Goal: Task Accomplishment & Management: Manage account settings

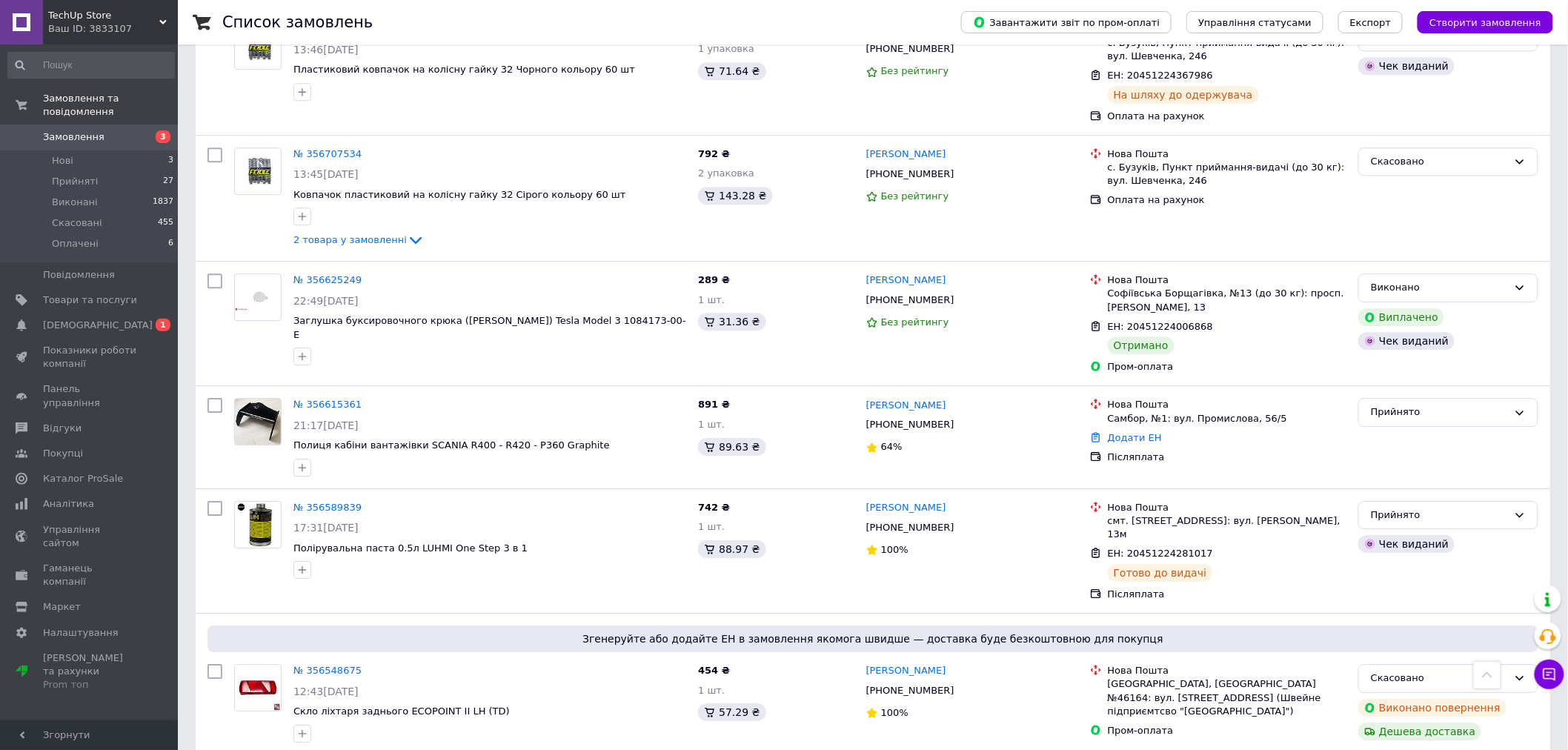
scroll to position [1730, 0]
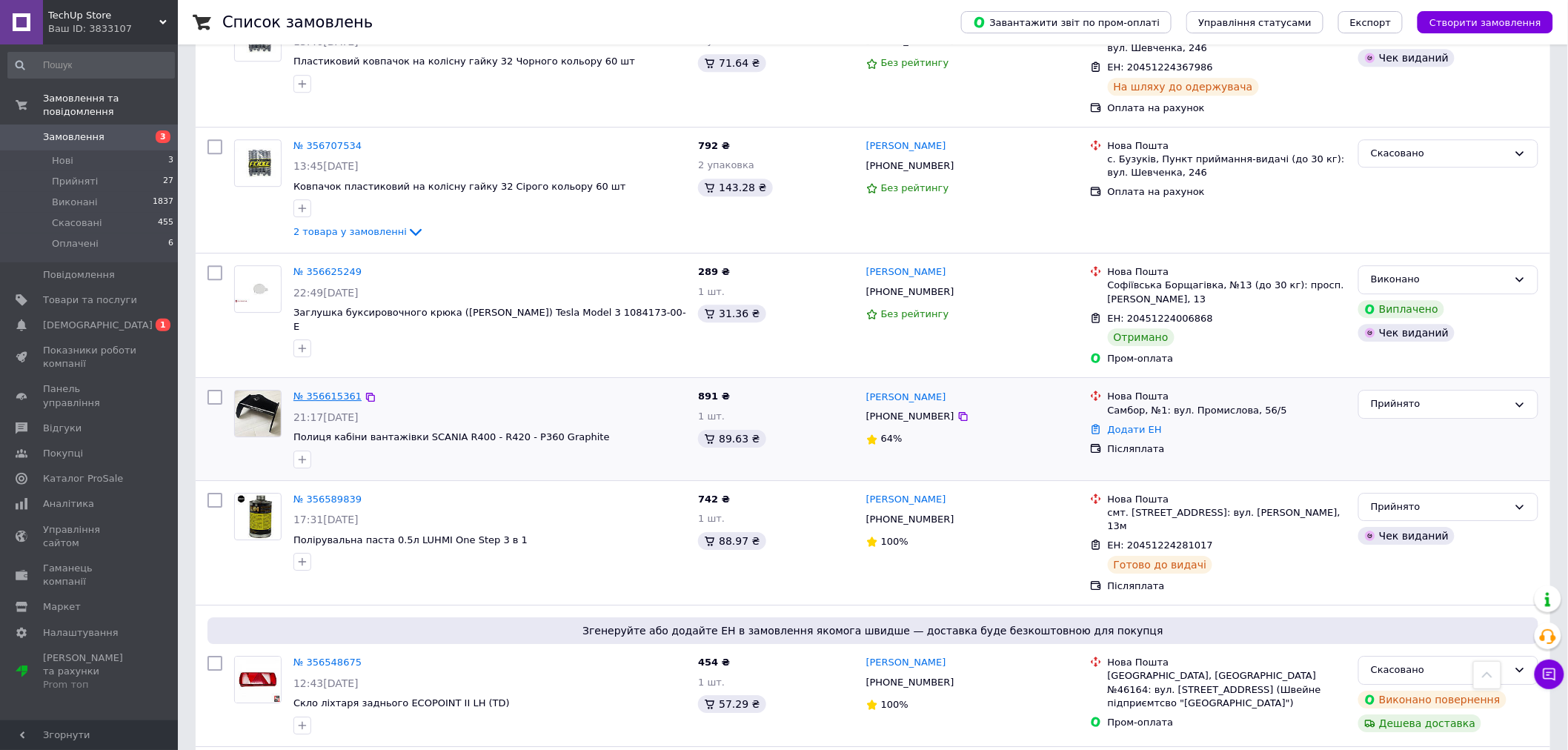
click at [322, 391] on link "№ 356615361" at bounding box center [328, 396] width 68 height 11
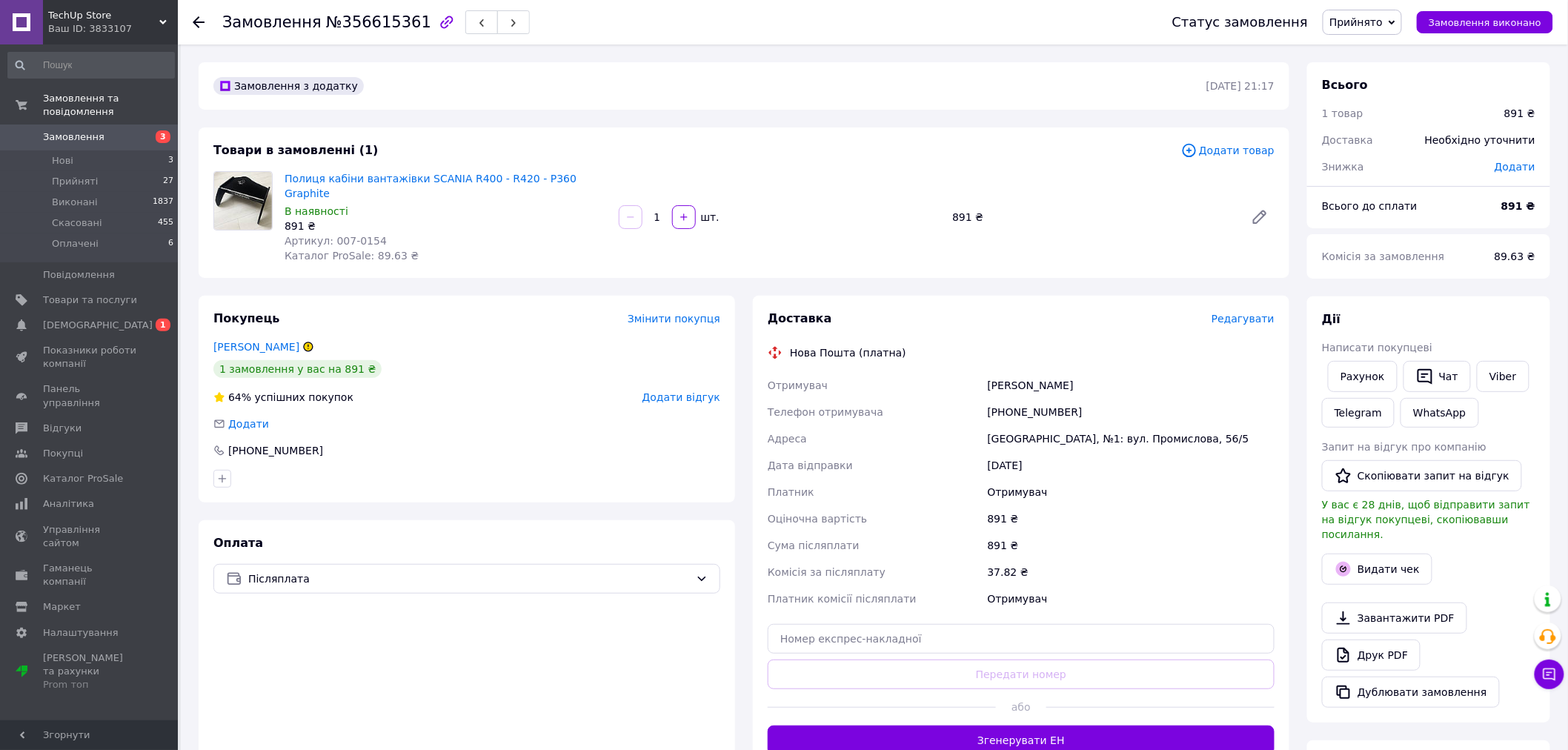
click at [1023, 401] on div "+380677901714" at bounding box center [1132, 412] width 293 height 27
copy div "380677901714"
click at [997, 373] on div "Козуб Ігор" at bounding box center [1132, 386] width 293 height 27
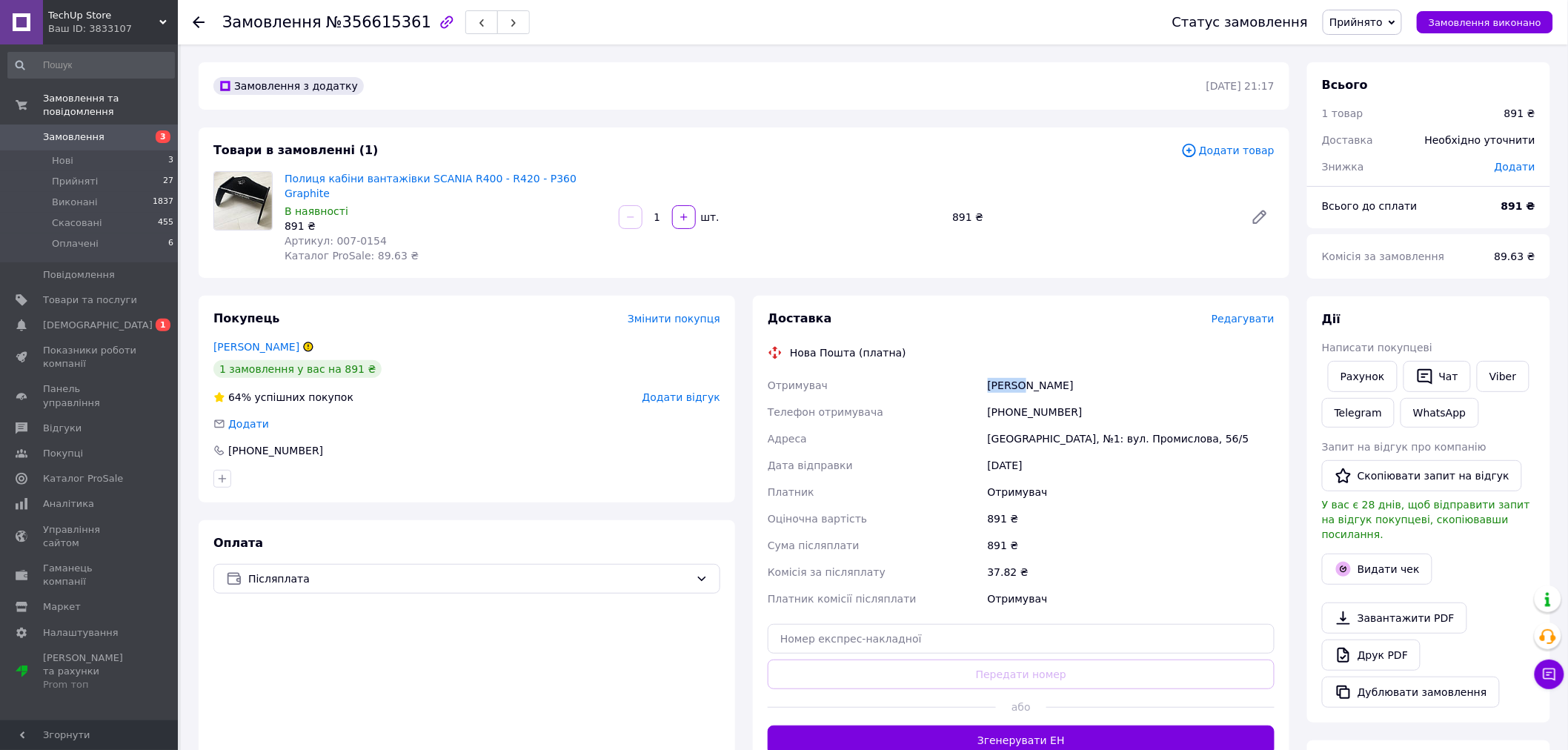
copy div "Козуб"
click at [1012, 429] on div "Самбір, №1: вул. Промислова, 56/5" at bounding box center [1132, 440] width 293 height 27
copy div "Самбір"
drag, startPoint x: 967, startPoint y: 627, endPoint x: 967, endPoint y: 645, distance: 18.0
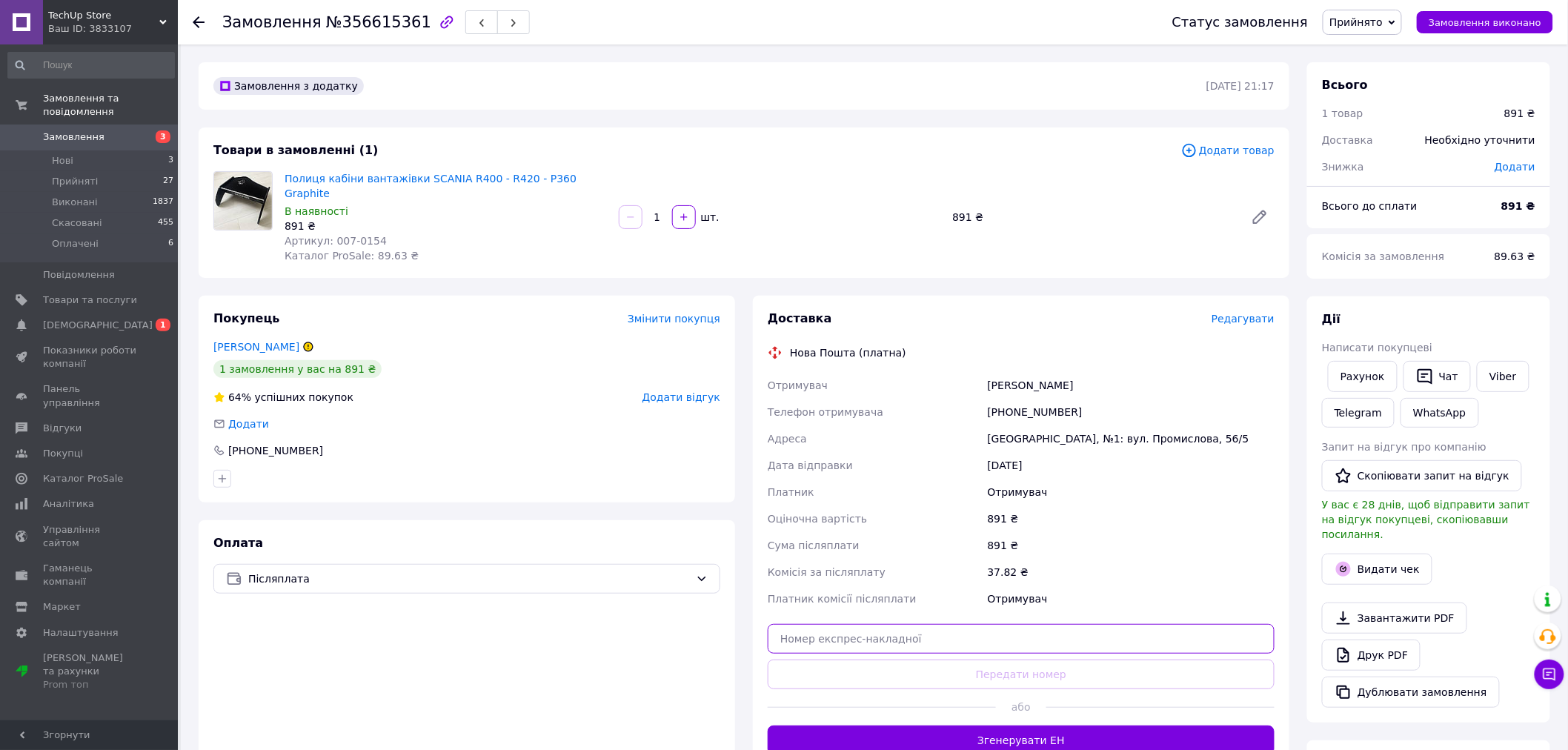
click at [967, 627] on input "text" at bounding box center [1021, 639] width 507 height 30
paste input "20451225186839"
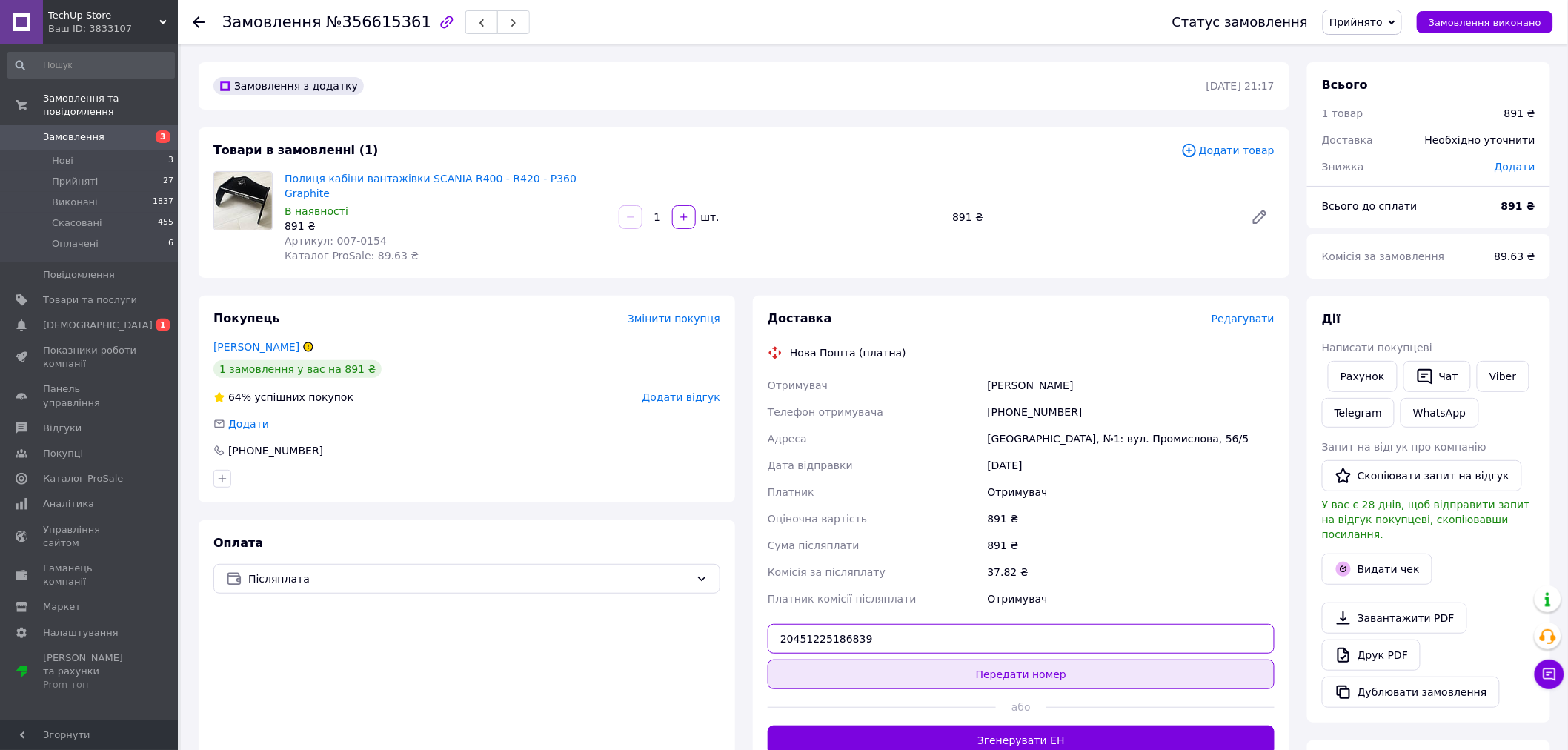
type input "20451225186839"
click at [969, 669] on button "Передати номер" at bounding box center [1021, 674] width 507 height 30
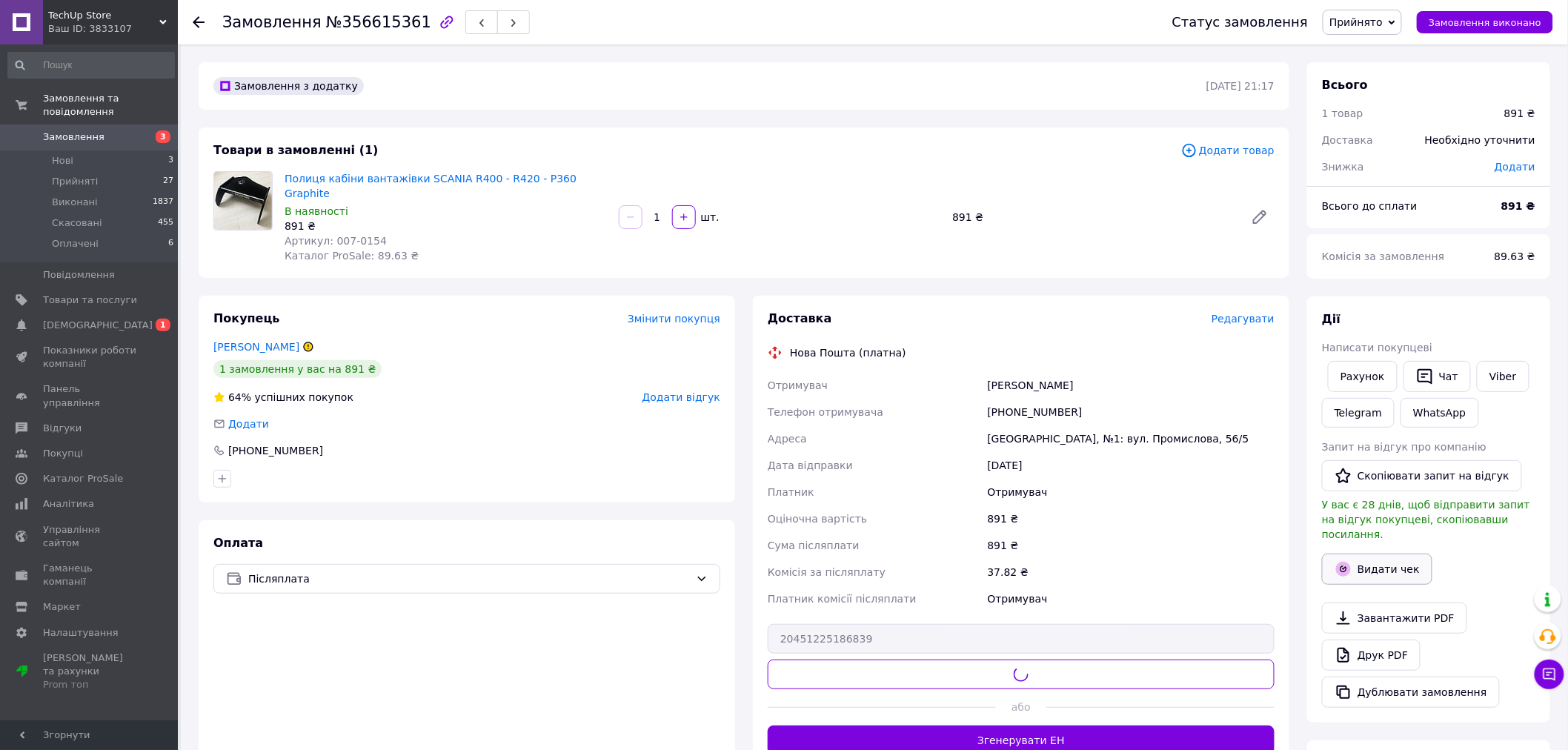
click at [1376, 556] on button "Видати чек" at bounding box center [1377, 570] width 111 height 31
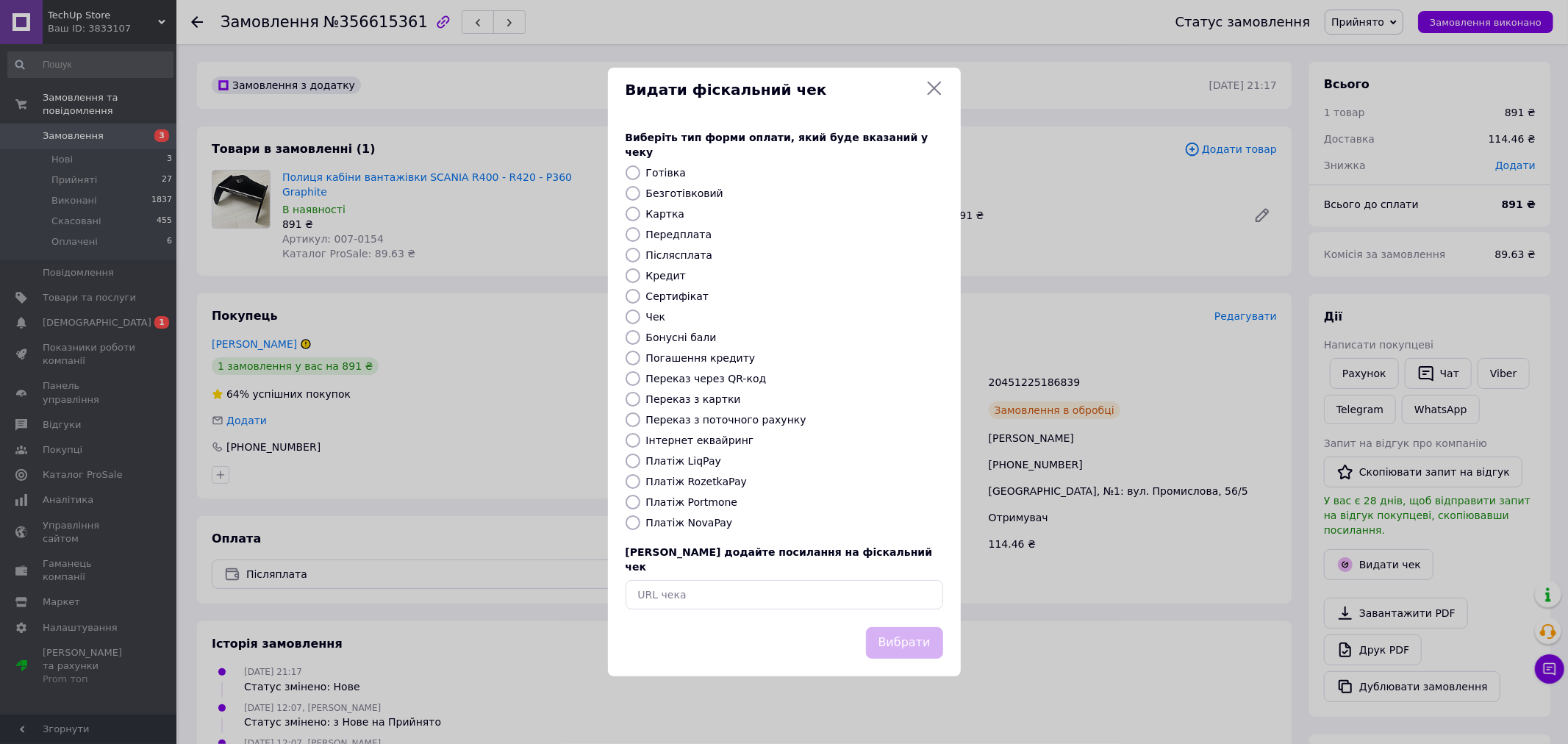
click at [626, 248] on input "Післясплата" at bounding box center [632, 255] width 14 height 14
radio input "true"
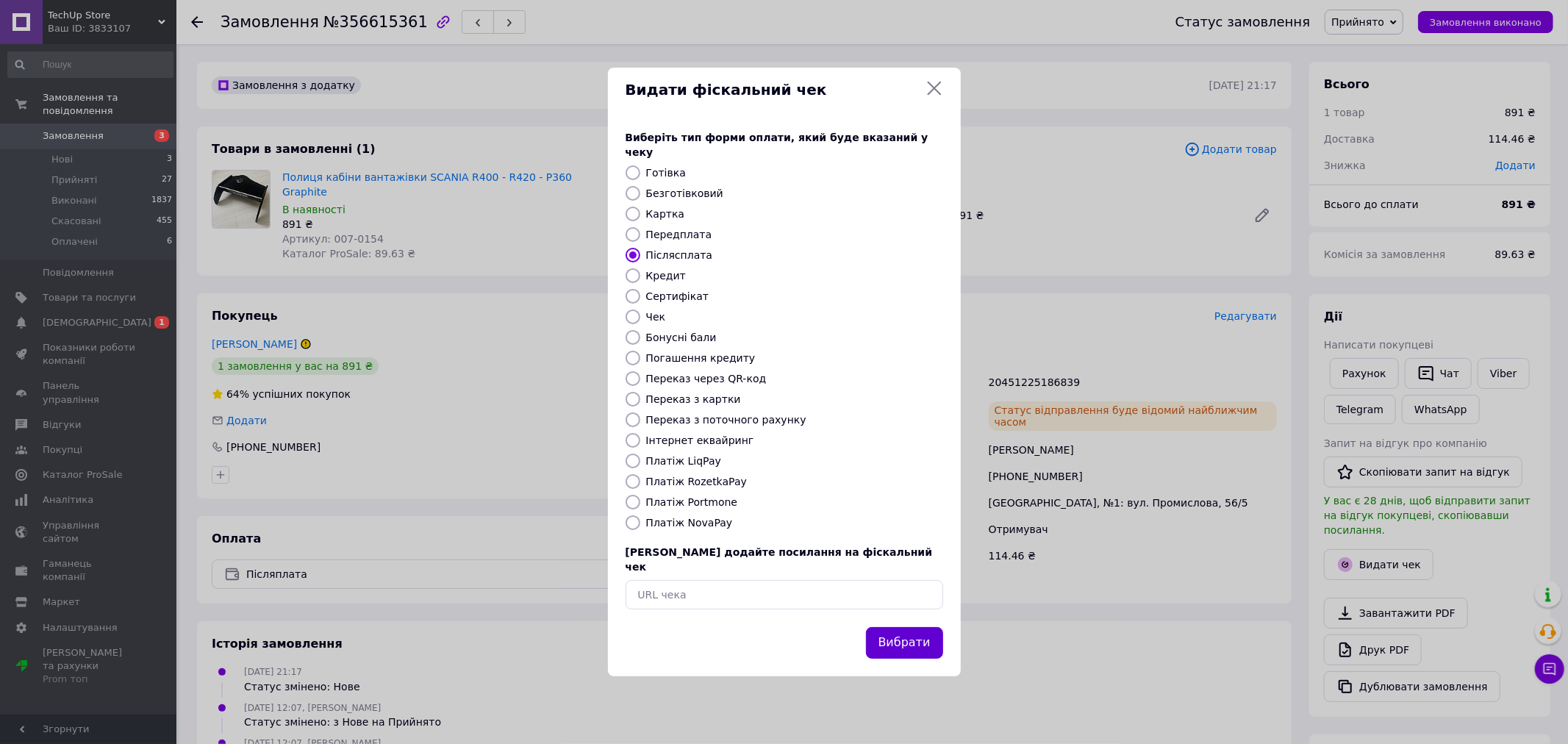
click at [901, 630] on button "Вибрати" at bounding box center [904, 643] width 77 height 32
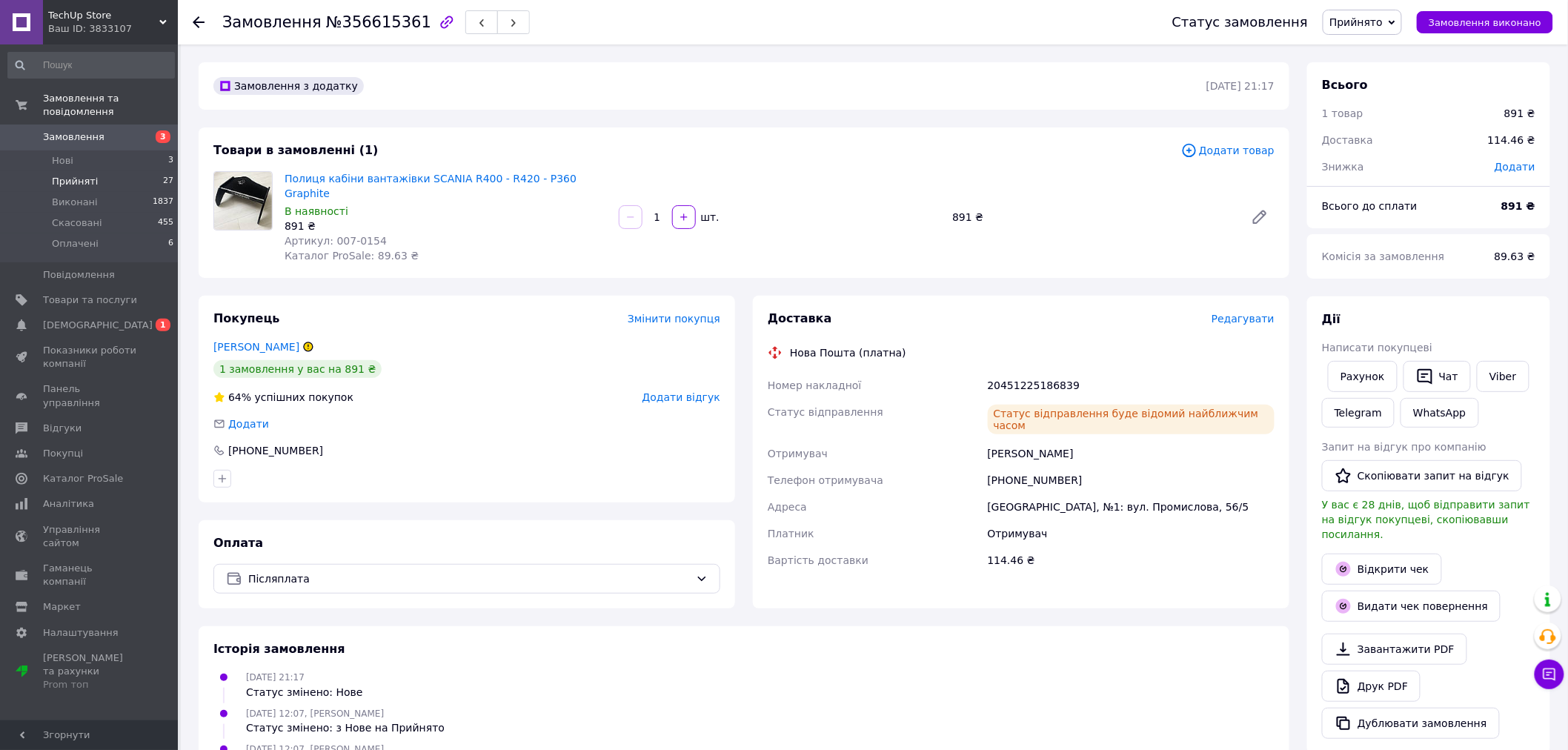
click at [123, 175] on li "Прийняті 27" at bounding box center [91, 181] width 182 height 20
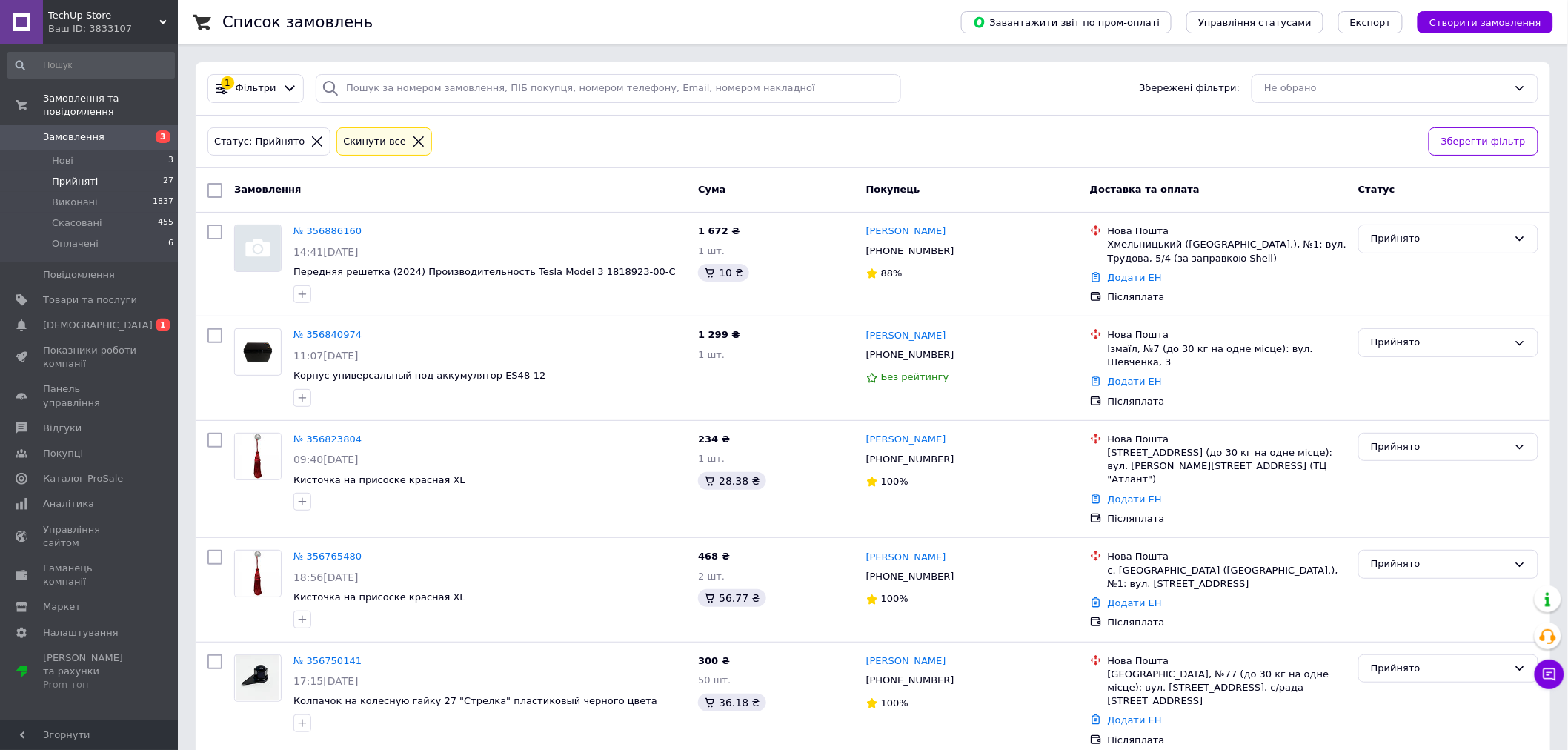
click at [176, 354] on div at bounding box center [174, 382] width 5 height 673
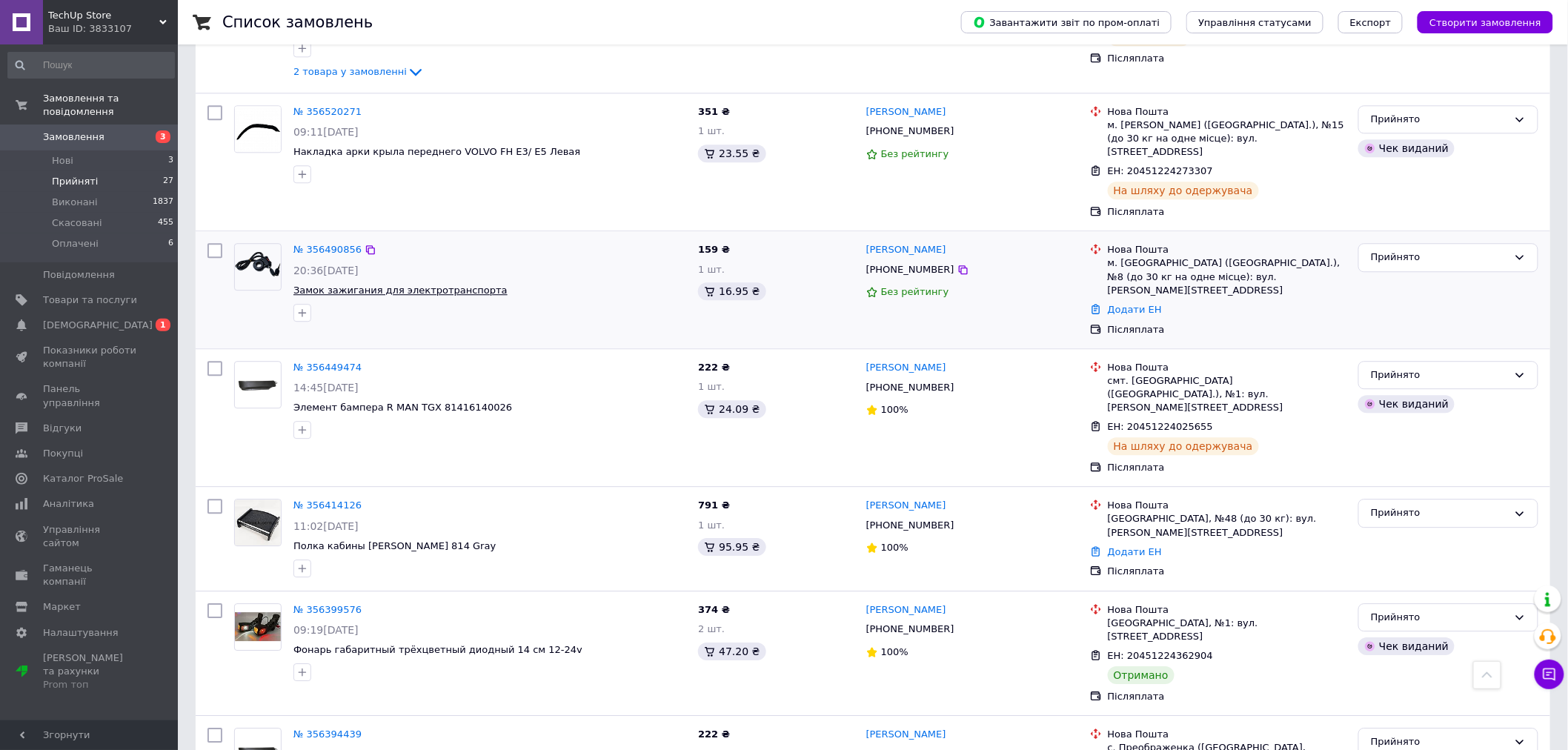
scroll to position [1565, 0]
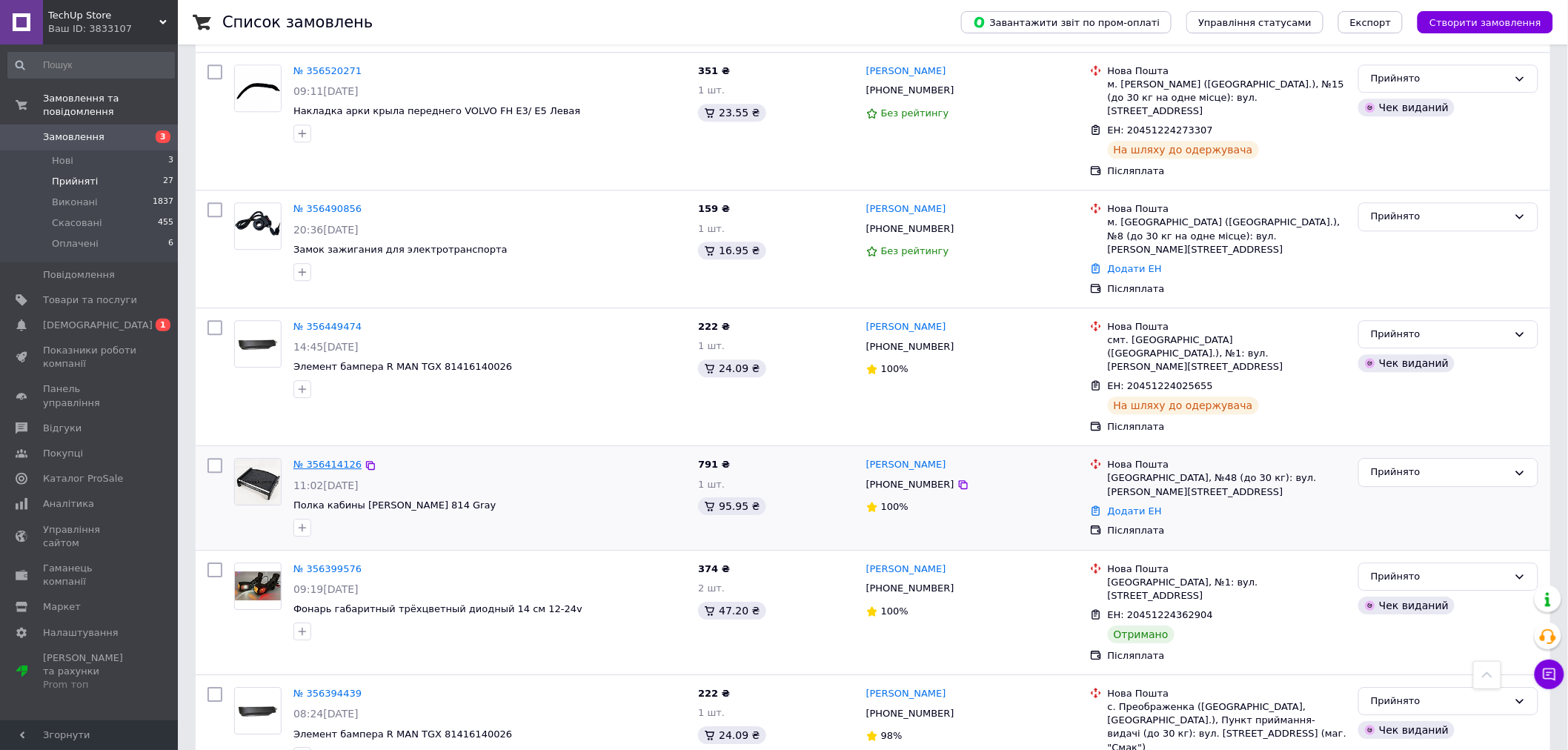
click at [323, 459] on link "№ 356414126" at bounding box center [328, 464] width 68 height 11
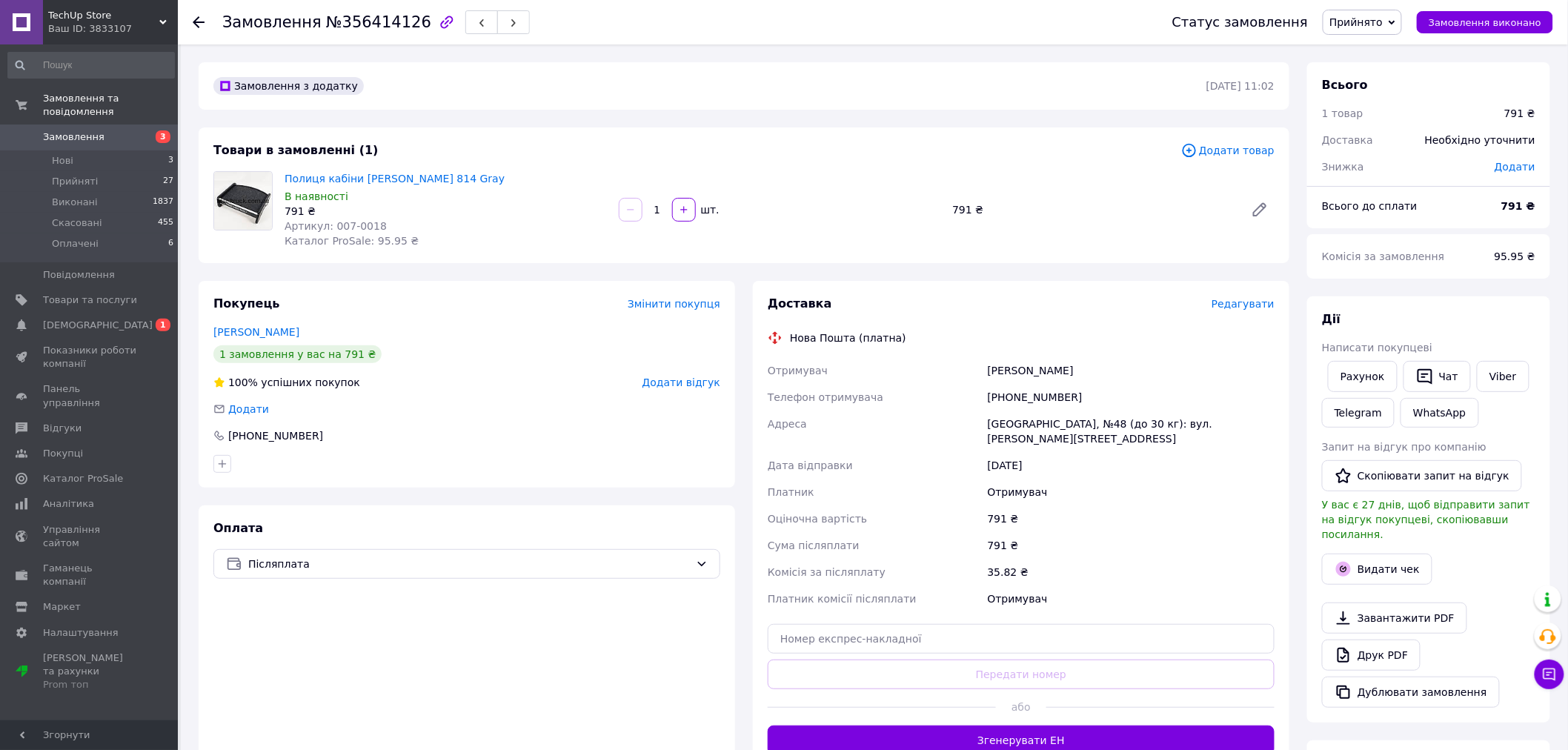
drag, startPoint x: 141, startPoint y: 646, endPoint x: 198, endPoint y: 654, distance: 57.6
click at [153, 650] on div "Замовлення та повідомлення Замовлення 3 Нові 3 Прийняті 27 Виконані 1837 Скасов…" at bounding box center [91, 385] width 182 height 681
click at [930, 632] on input "text" at bounding box center [1021, 639] width 507 height 30
paste input "20451225206222"
type input "20451225206222"
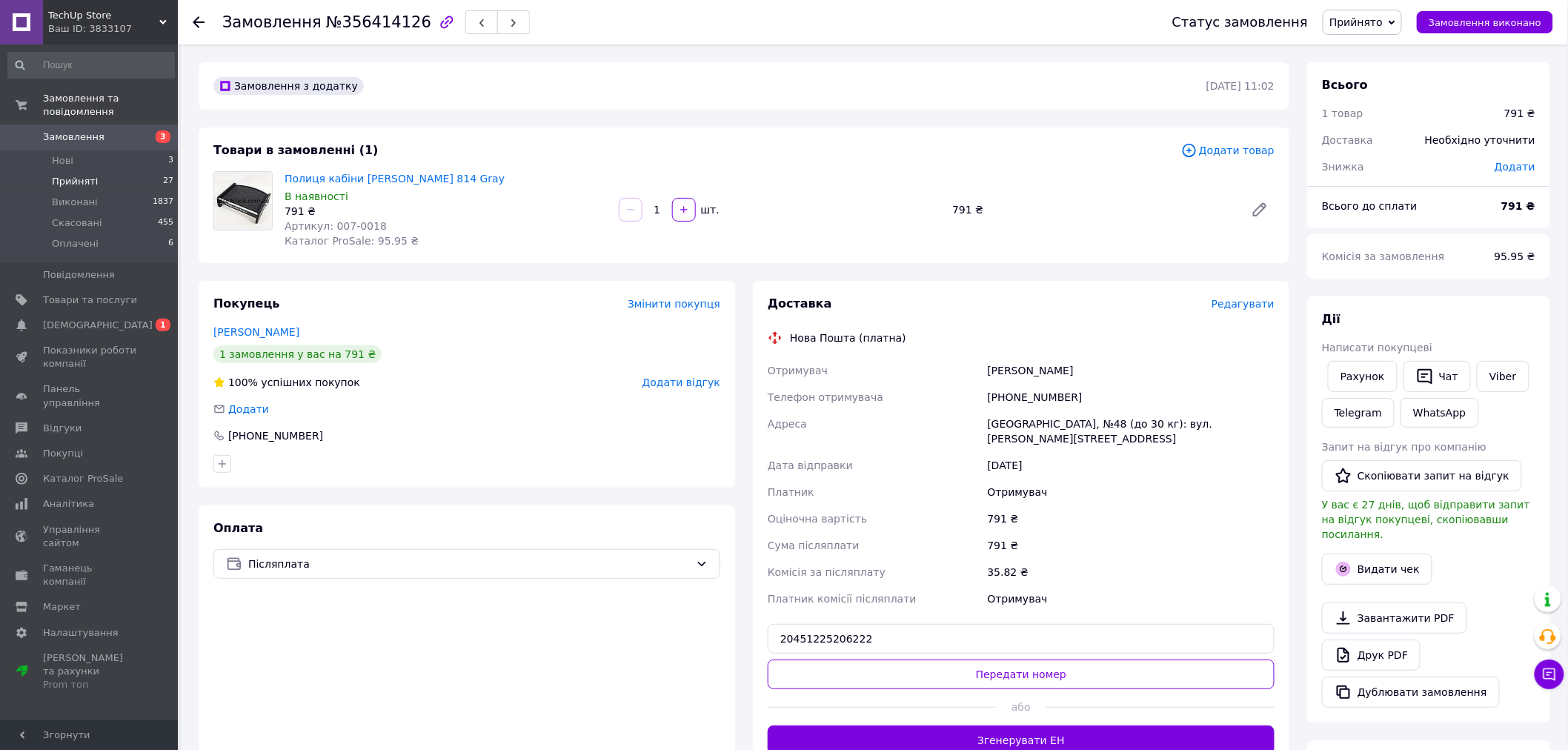
click at [109, 172] on li "Прийняті 27" at bounding box center [91, 181] width 182 height 20
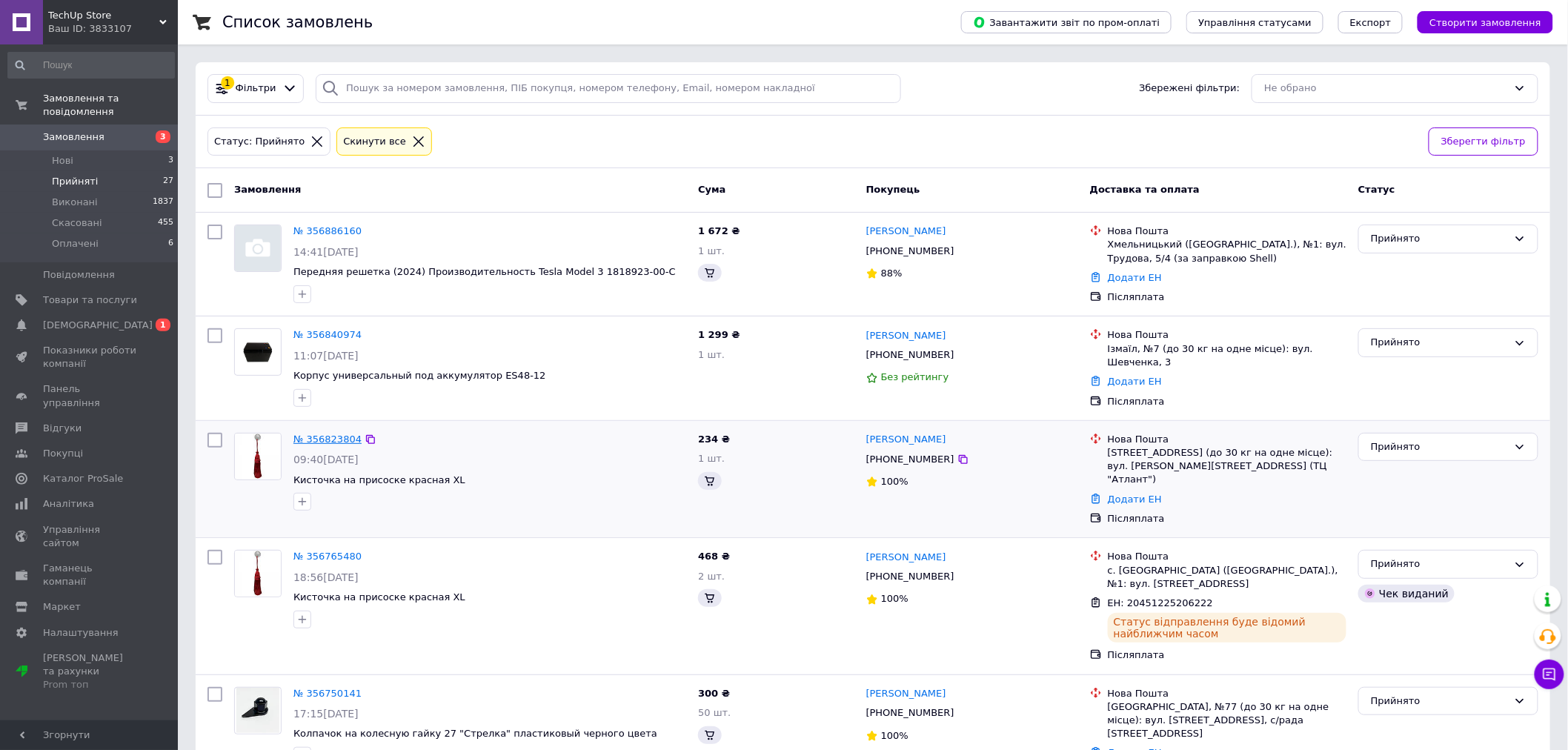
click at [324, 436] on link "№ 356823804" at bounding box center [328, 439] width 68 height 11
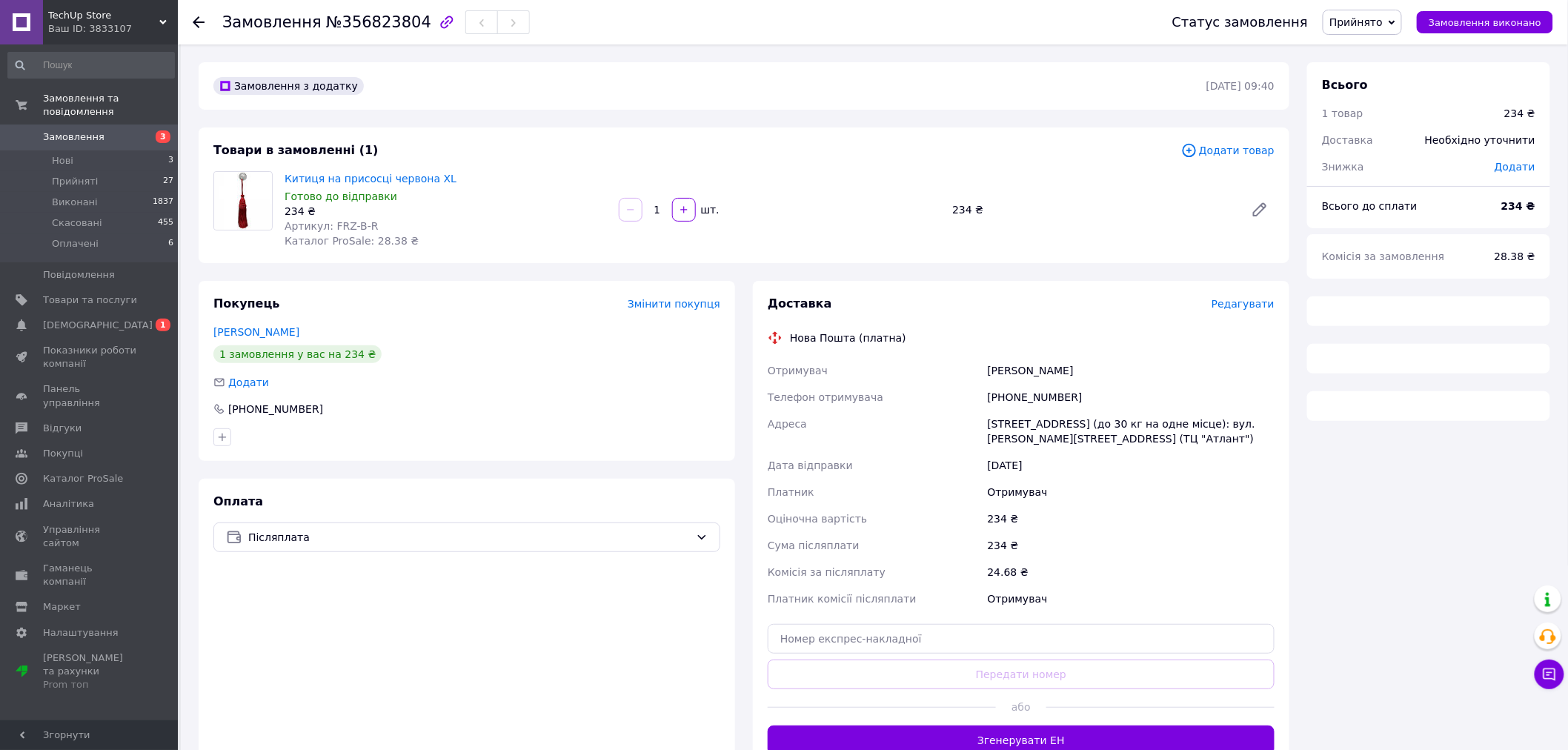
click at [1024, 397] on div "+380966802170" at bounding box center [1132, 398] width 293 height 27
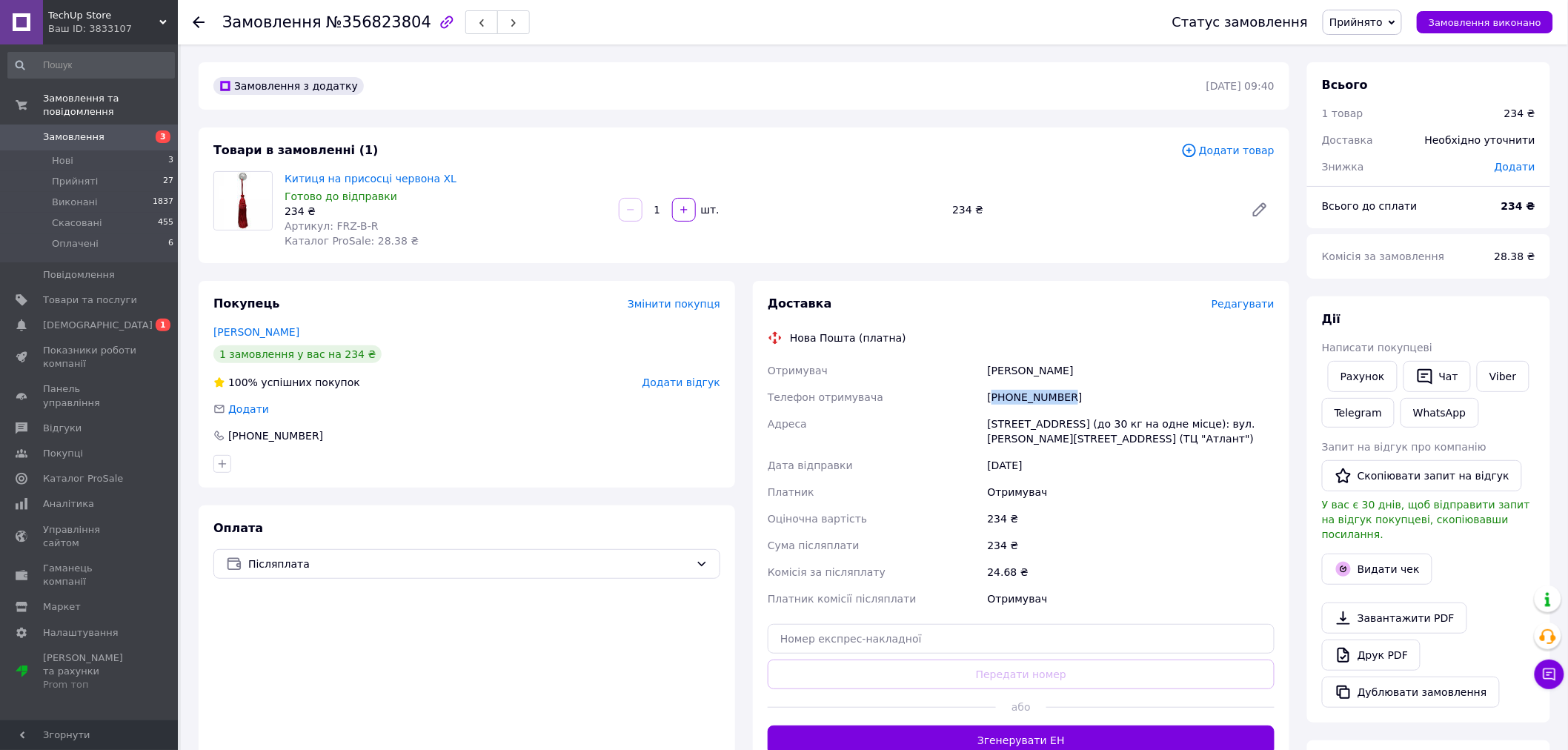
click at [1024, 397] on div "+380966802170" at bounding box center [1132, 398] width 293 height 27
copy div "380966802170"
click at [1004, 373] on div "Ващишина Екатерина" at bounding box center [1132, 371] width 293 height 27
copy div "Ващишина"
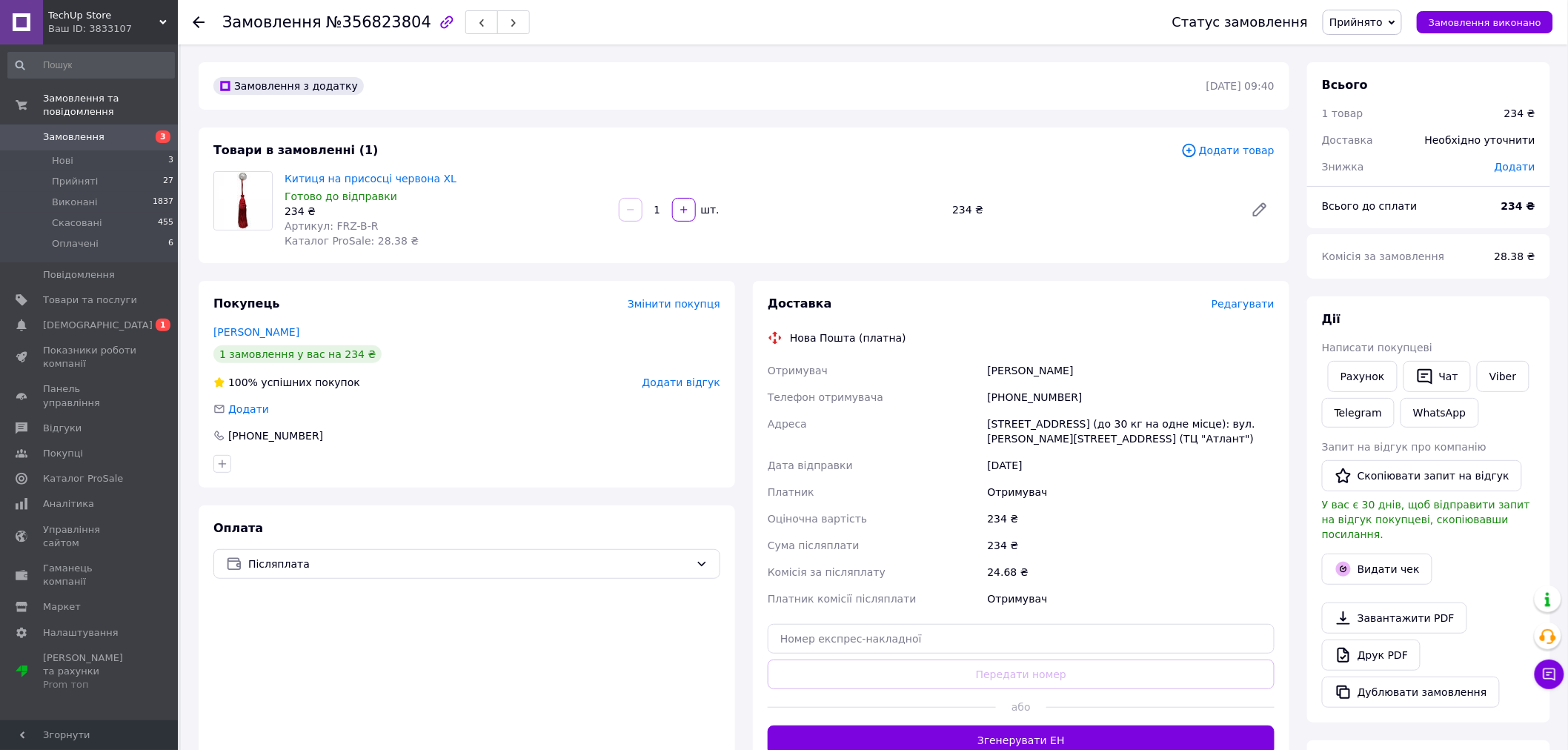
click at [1070, 366] on div "Ващишина Екатерина" at bounding box center [1132, 371] width 293 height 27
copy div "Екатерина"
click at [1009, 420] on div "Бровари, №13 (до 30 кг на одне місце): вул. Москаленка Сергія, 39 (ТЦ "Атлант")" at bounding box center [1132, 431] width 293 height 42
drag, startPoint x: 1009, startPoint y: 420, endPoint x: 714, endPoint y: 310, distance: 314.8
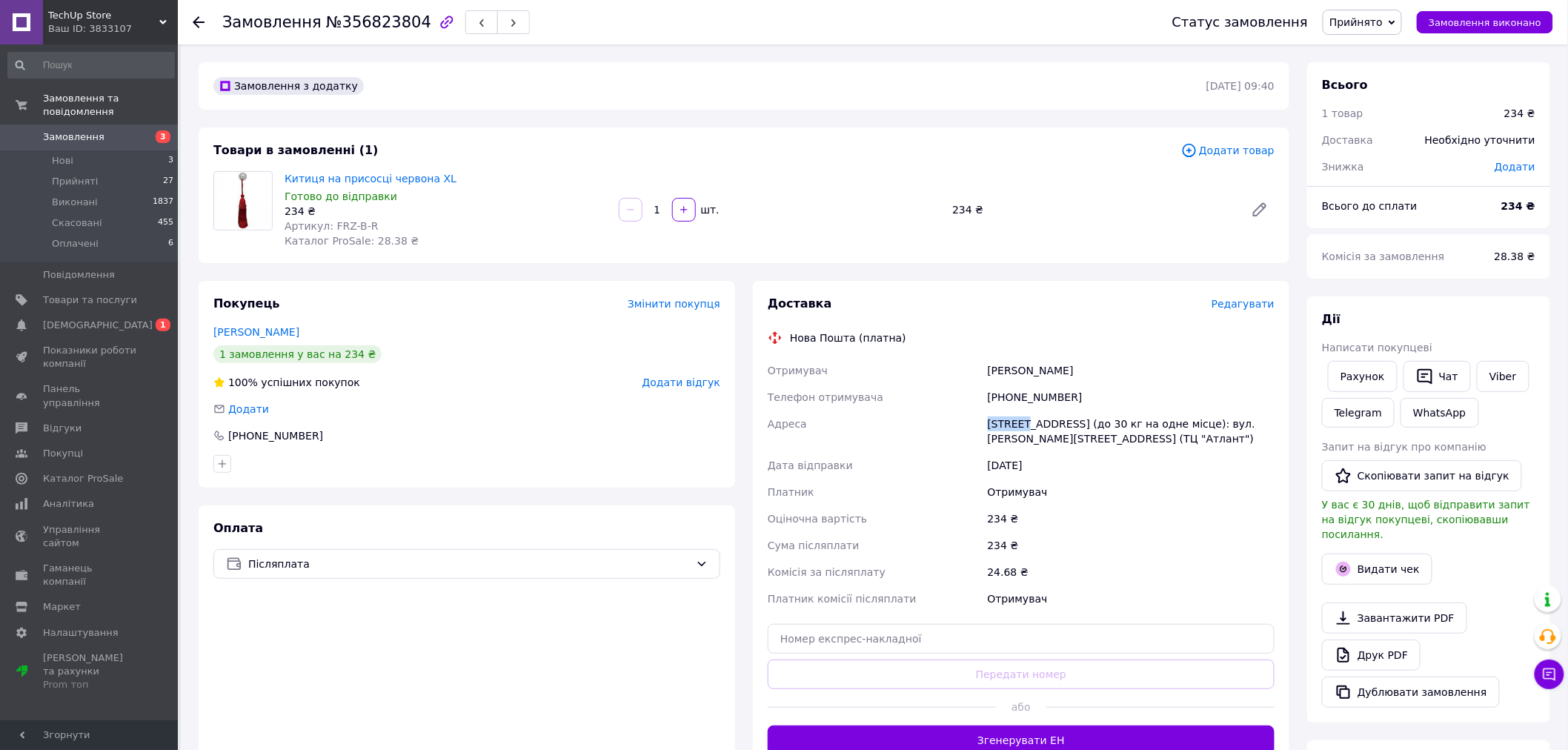
click at [1010, 420] on div "Бровари, №13 (до 30 кг на одне місце): вул. Москаленка Сергія, 39 (ТЦ "Атлант")" at bounding box center [1132, 431] width 293 height 42
copy div "Бровари"
drag, startPoint x: 992, startPoint y: 634, endPoint x: 994, endPoint y: 659, distance: 25.1
click at [992, 635] on input "text" at bounding box center [1021, 639] width 507 height 30
paste input "20451225207797"
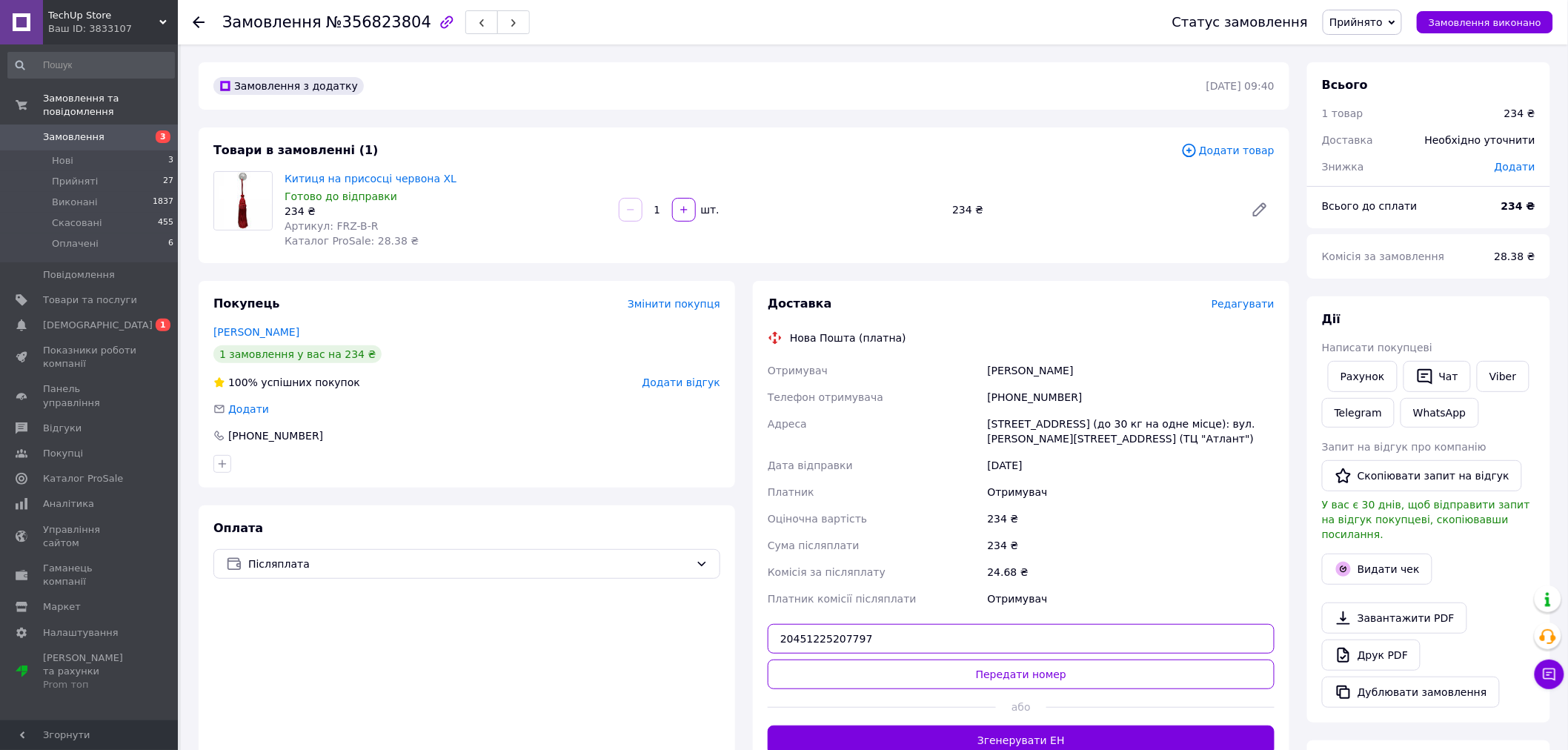
type input "20451225207797"
click at [997, 679] on button "Передати номер" at bounding box center [1021, 674] width 507 height 30
click at [1360, 557] on button "Видати чек" at bounding box center [1377, 570] width 111 height 31
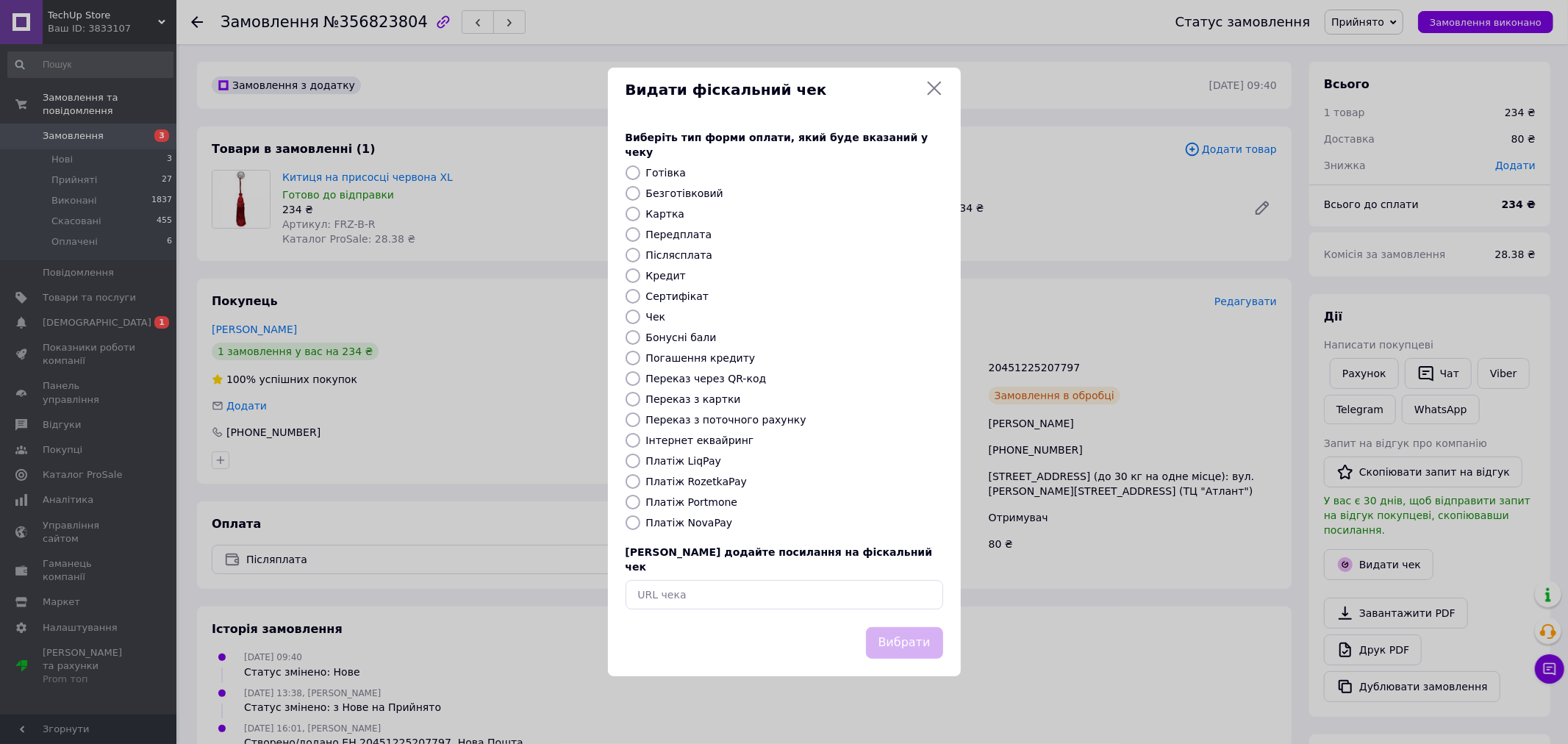
click at [635, 256] on input "Післясплата" at bounding box center [632, 255] width 14 height 14
radio input "true"
click at [927, 628] on button "Вибрати" at bounding box center [904, 643] width 77 height 32
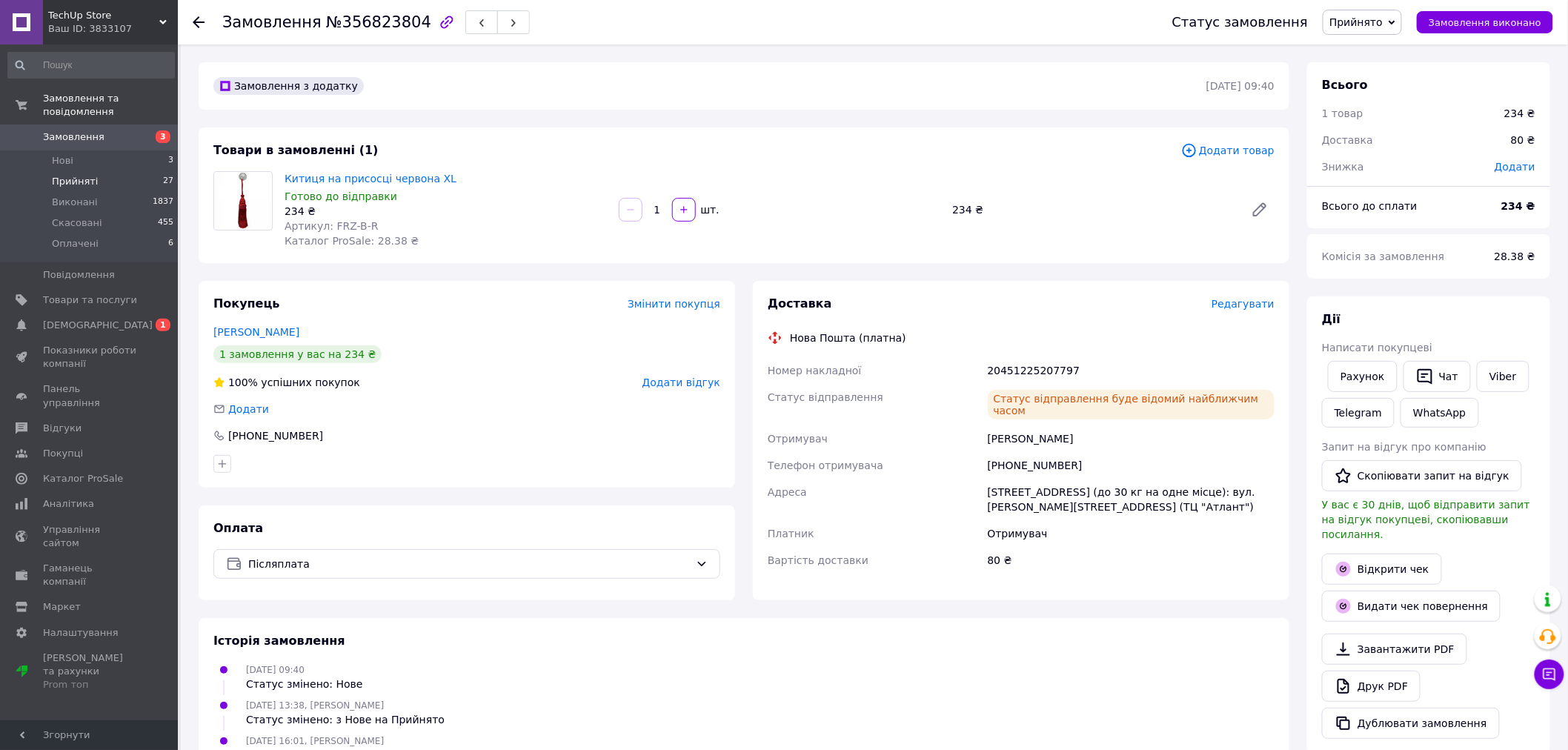
click at [121, 172] on li "Прийняті 27" at bounding box center [91, 181] width 182 height 20
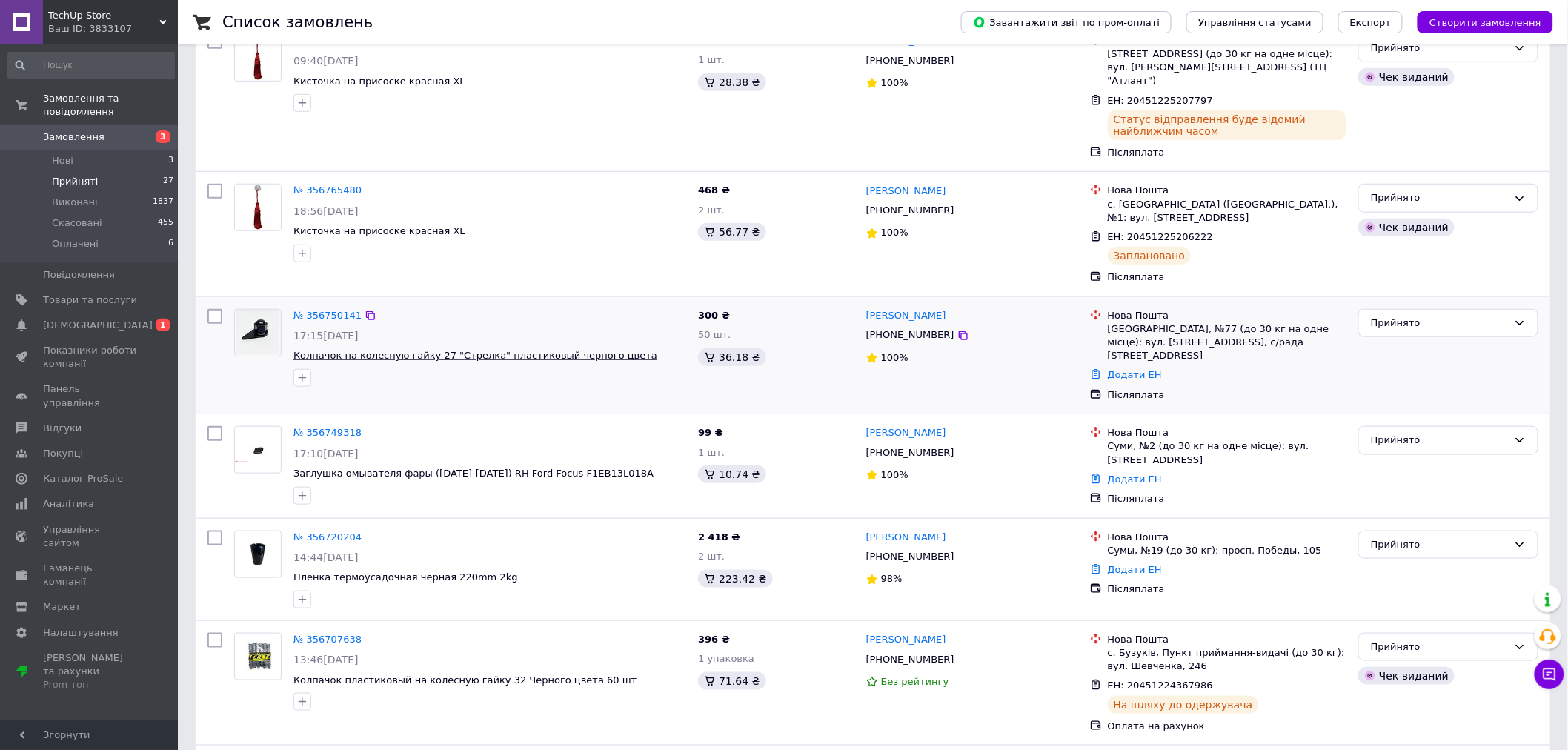
scroll to position [411, 0]
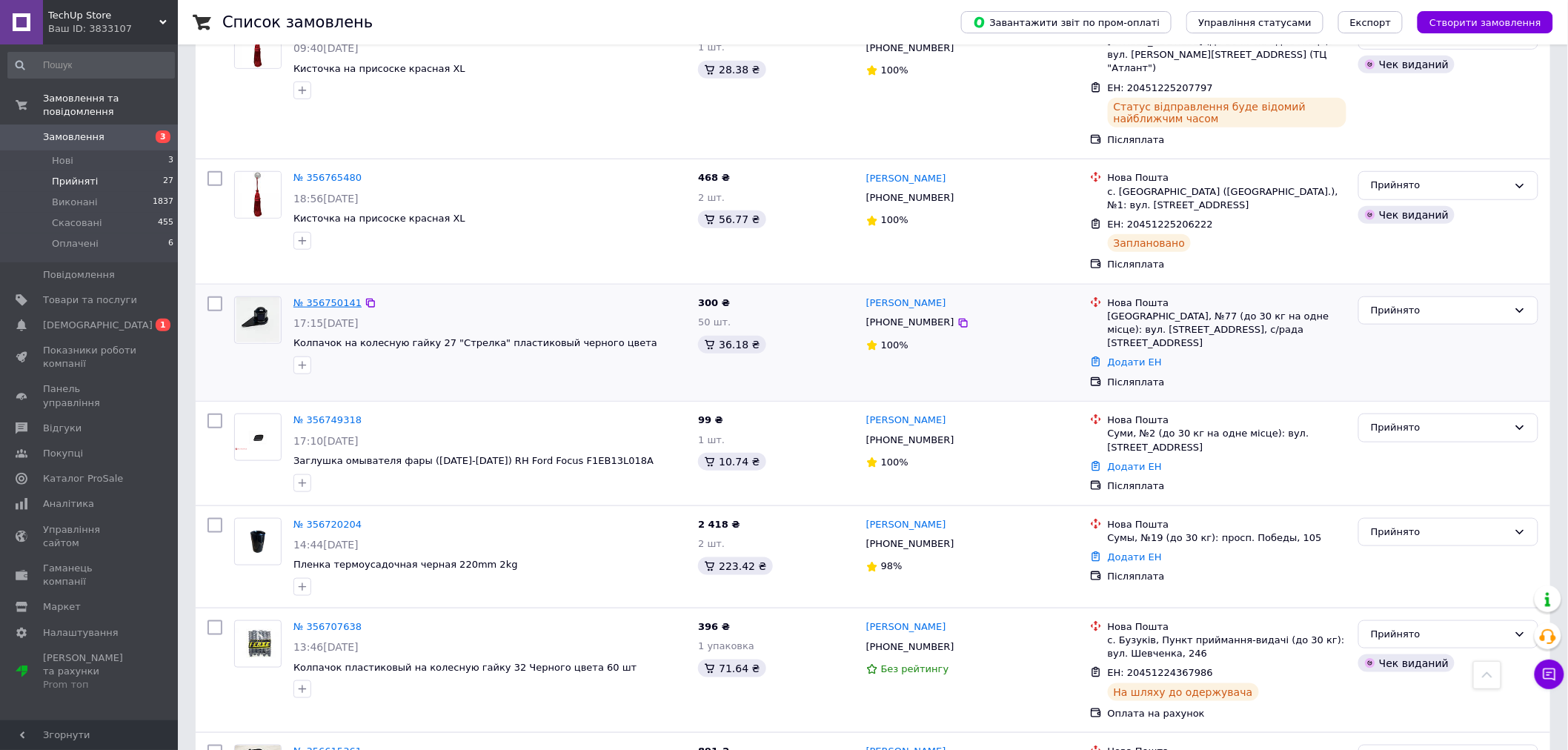
click at [307, 297] on link "№ 356750141" at bounding box center [328, 302] width 68 height 11
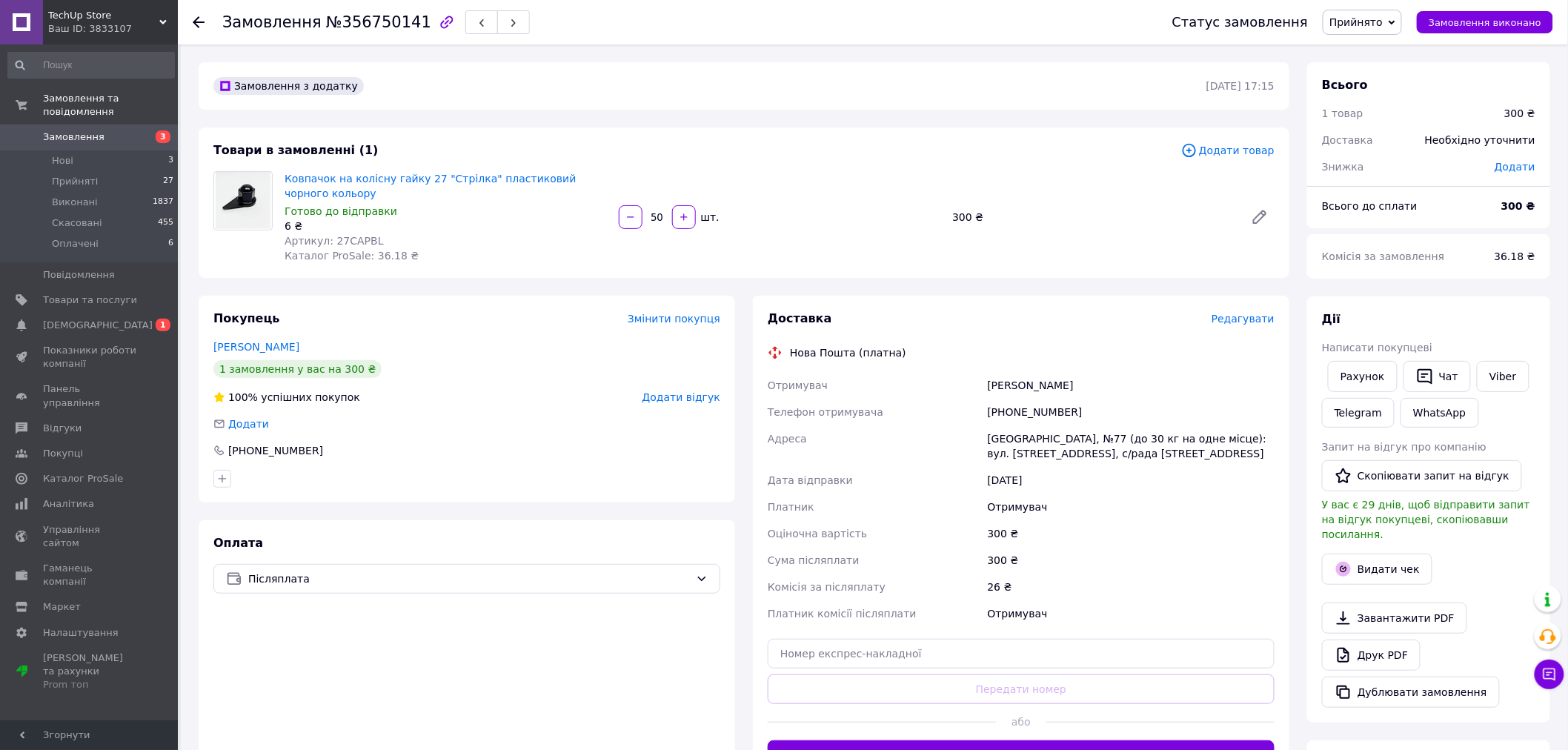
click at [1024, 407] on div "+380668748041" at bounding box center [1132, 412] width 293 height 27
drag, startPoint x: 1024, startPoint y: 407, endPoint x: 761, endPoint y: 307, distance: 281.4
click at [1024, 407] on div "+380668748041" at bounding box center [1132, 412] width 293 height 27
copy div "380668748041"
click at [1010, 379] on div "Краснолуцкая Евгения" at bounding box center [1132, 386] width 293 height 27
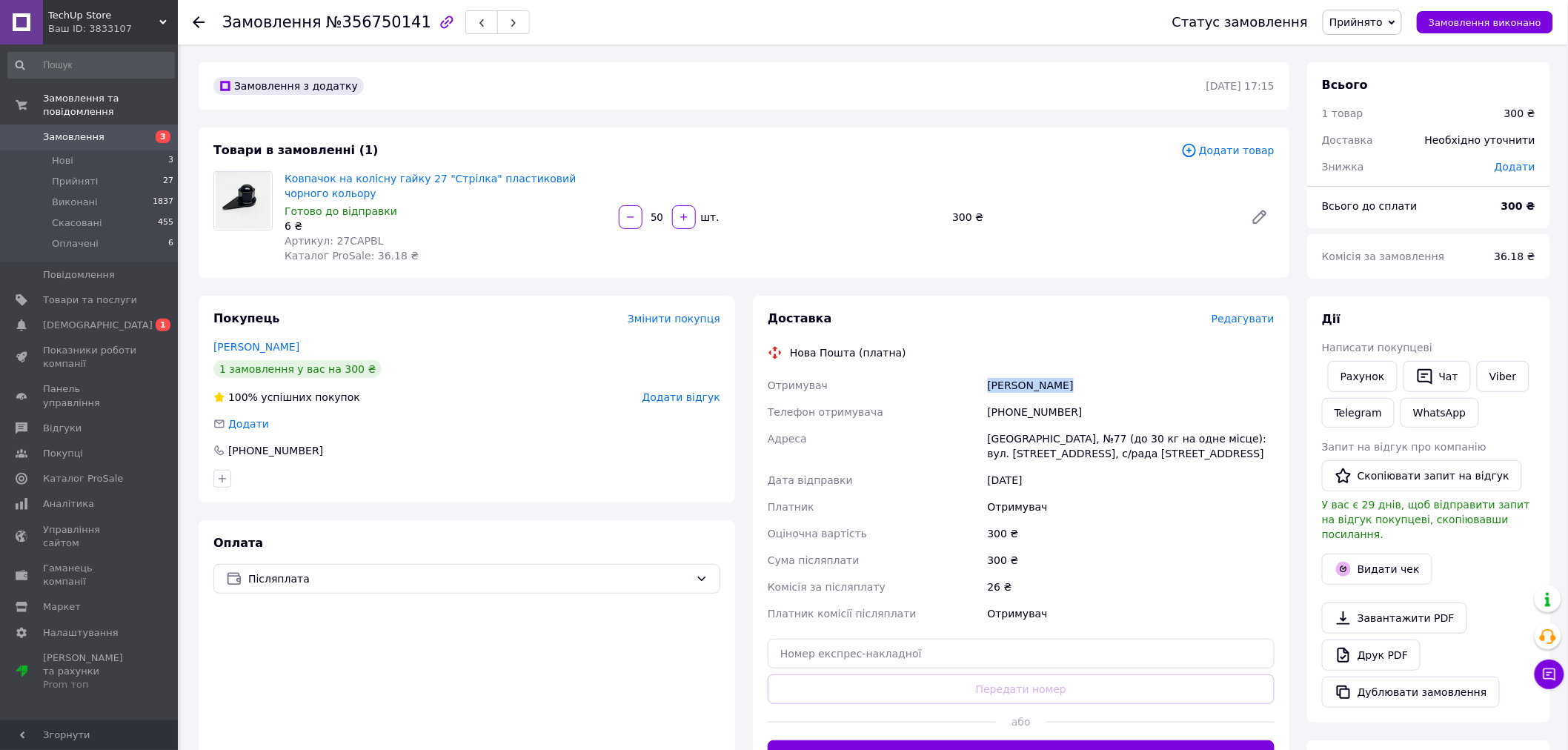
drag, startPoint x: 1010, startPoint y: 379, endPoint x: 958, endPoint y: 370, distance: 52.8
click at [1010, 379] on div "Краснолуцкая Евгения" at bounding box center [1132, 386] width 293 height 27
copy div "Краснолуцкая"
click at [1077, 392] on div "Краснолуцкая Евгения" at bounding box center [1132, 386] width 293 height 27
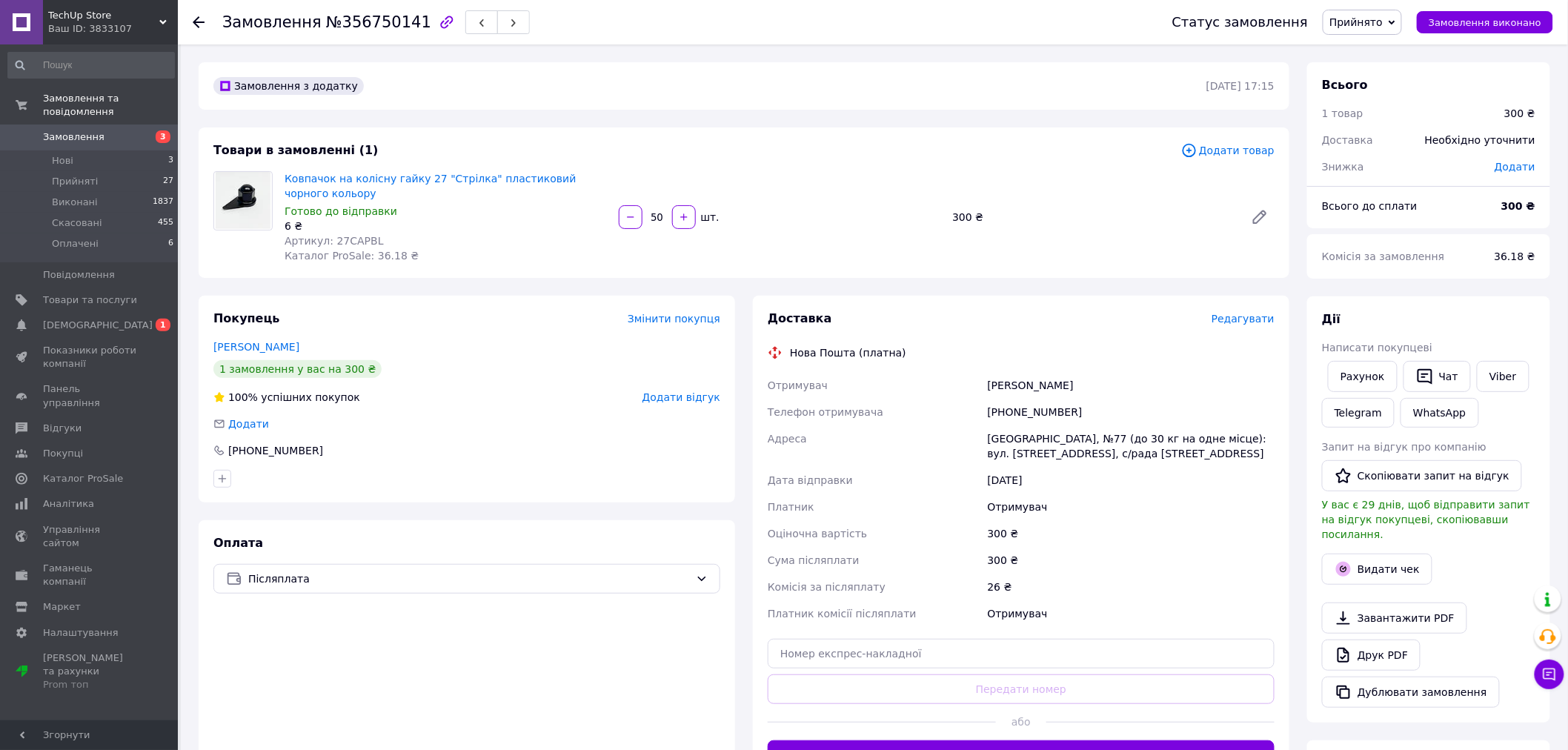
copy div "Евгения"
click at [998, 433] on div "Одеса, №77 (до 30 кг на одне місце): вул. 28 бригади, 12, с/рада Крижанівська, …" at bounding box center [1132, 446] width 293 height 42
click at [978, 665] on input "text" at bounding box center [1021, 654] width 507 height 30
paste input "20451225209303"
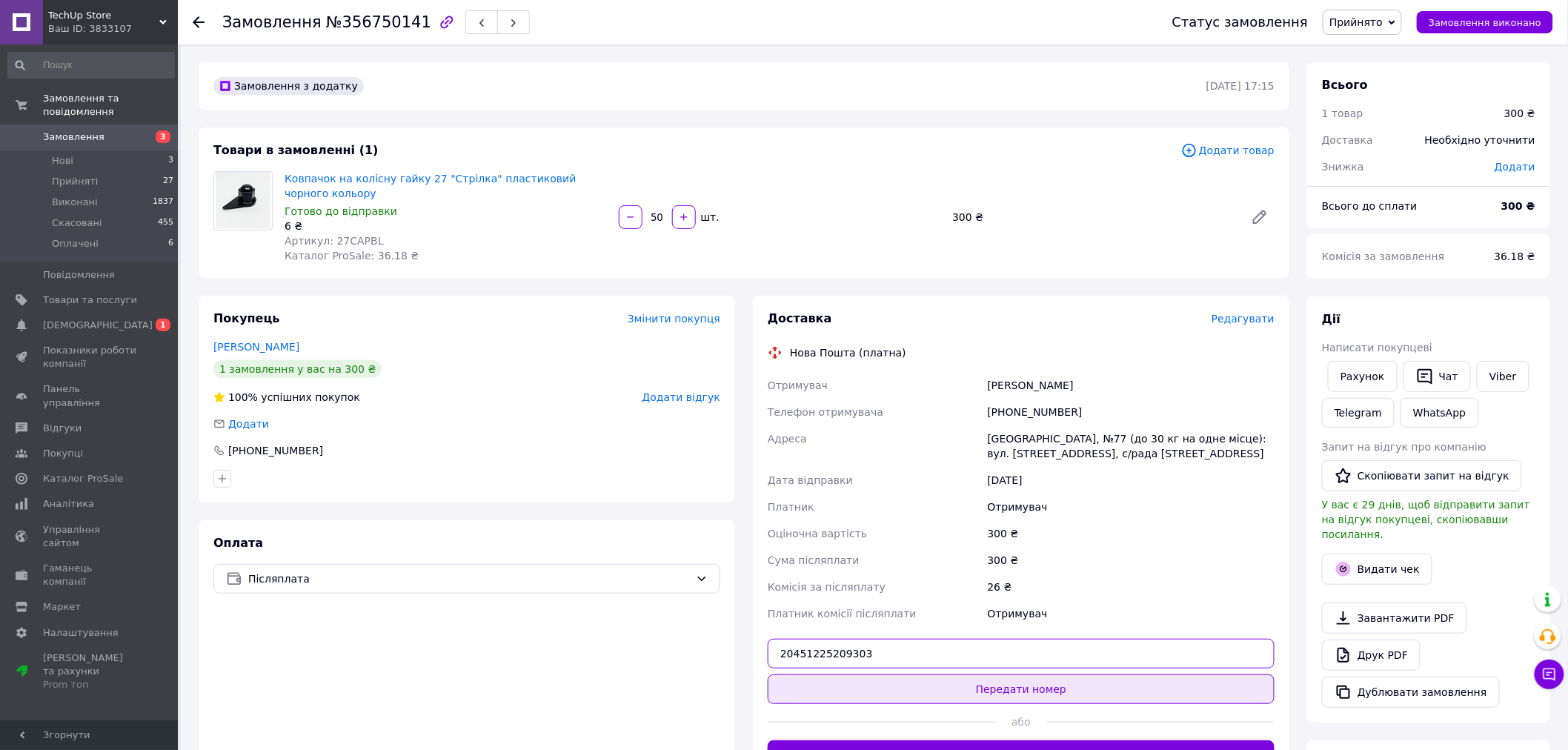
type input "20451225209303"
drag, startPoint x: 983, startPoint y: 691, endPoint x: 1102, endPoint y: 682, distance: 119.3
click at [983, 691] on button "Передати номер" at bounding box center [1021, 689] width 507 height 30
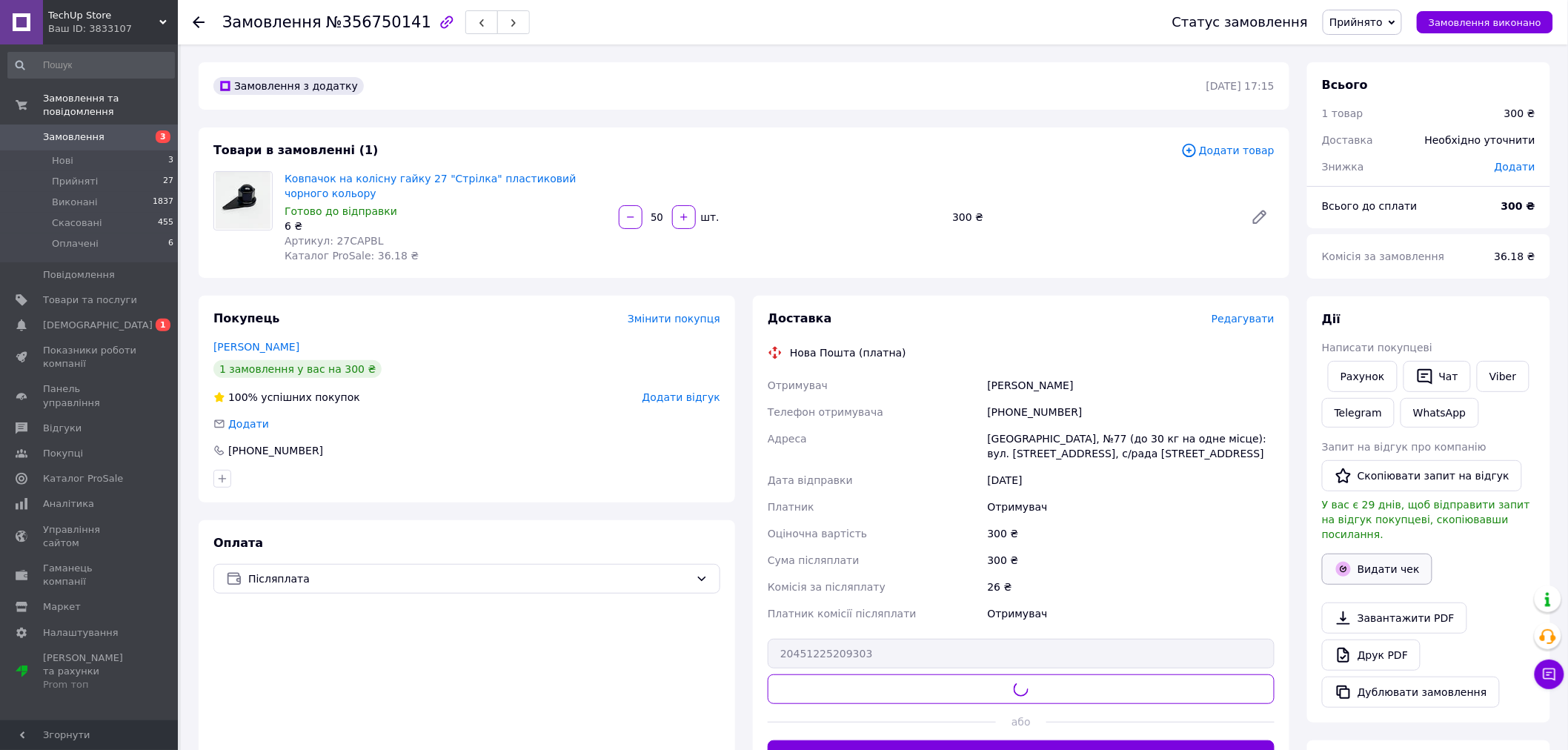
click at [1361, 555] on button "Видати чек" at bounding box center [1377, 570] width 111 height 31
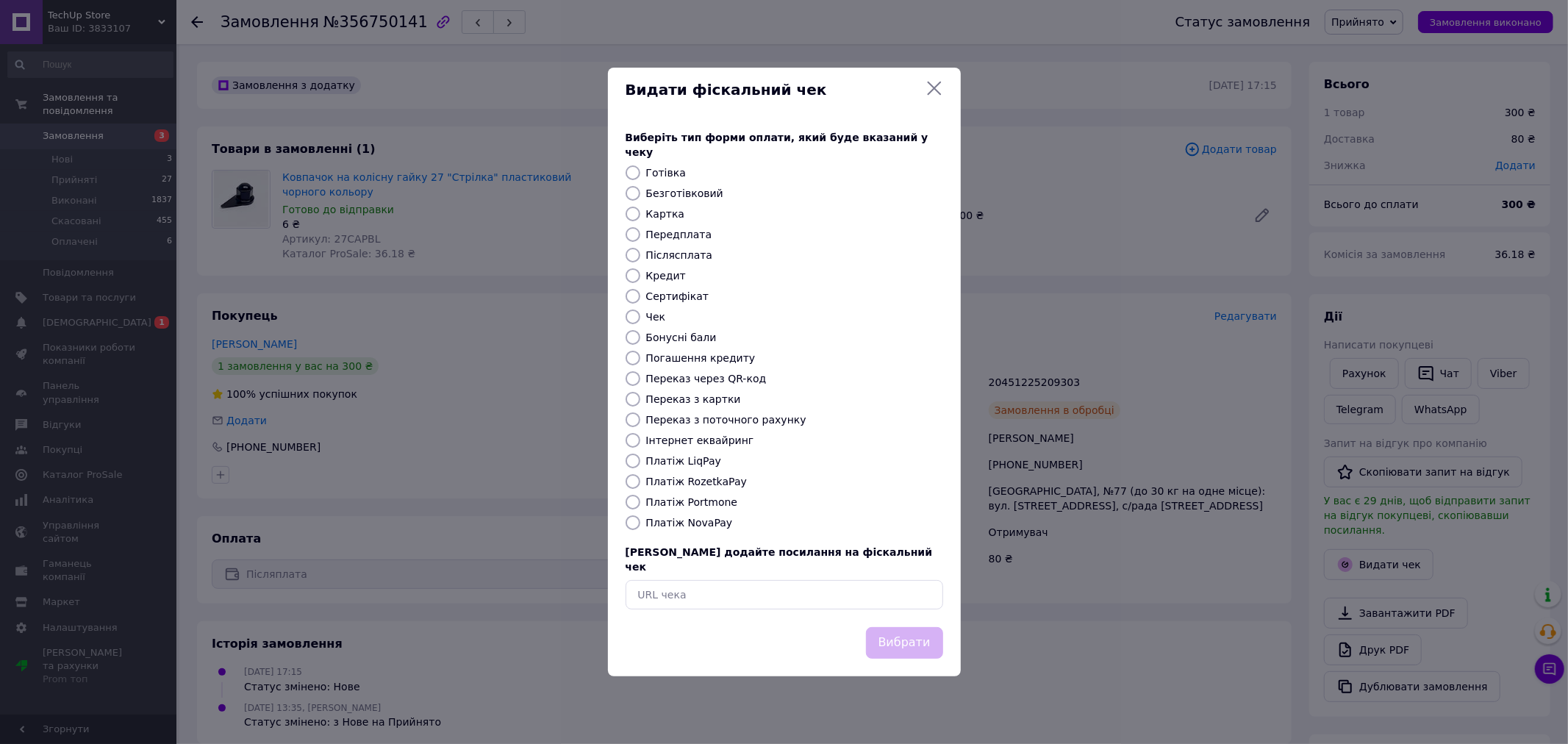
drag, startPoint x: 631, startPoint y: 254, endPoint x: 672, endPoint y: 312, distance: 71.0
click at [631, 254] on input "Післясплата" at bounding box center [632, 255] width 14 height 14
radio input "true"
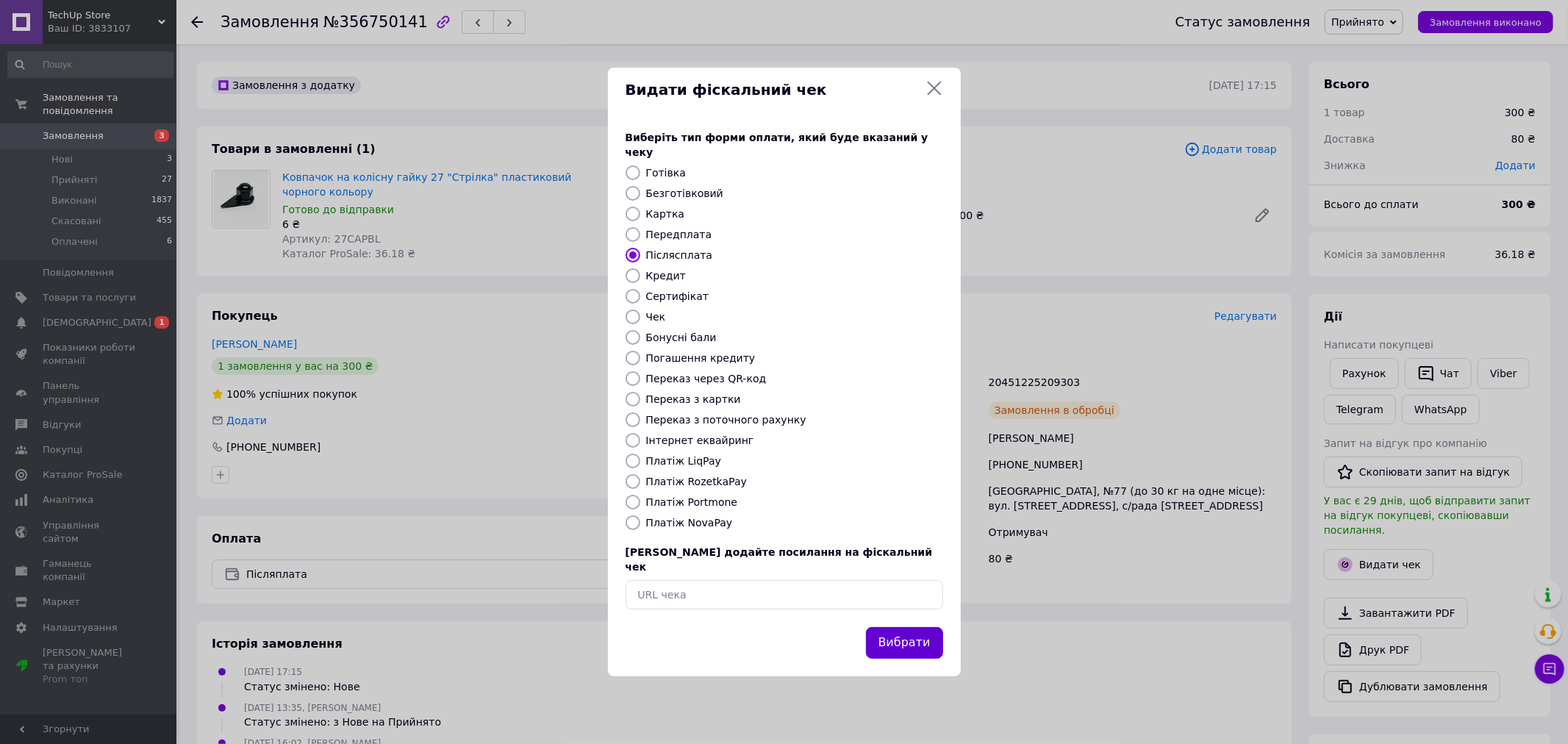
click at [909, 630] on button "Вибрати" at bounding box center [904, 643] width 77 height 32
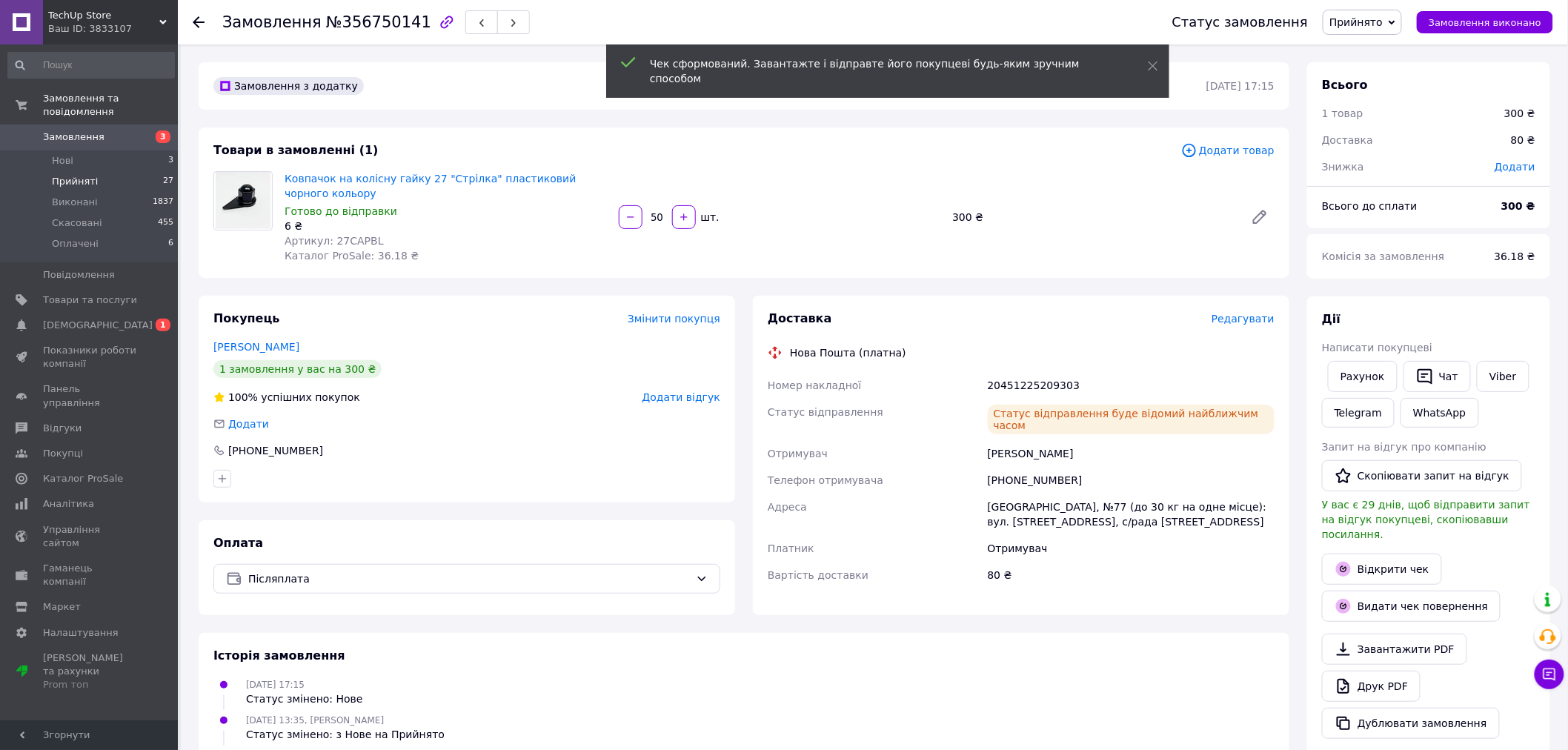
click at [118, 175] on li "Прийняті 27" at bounding box center [91, 181] width 182 height 20
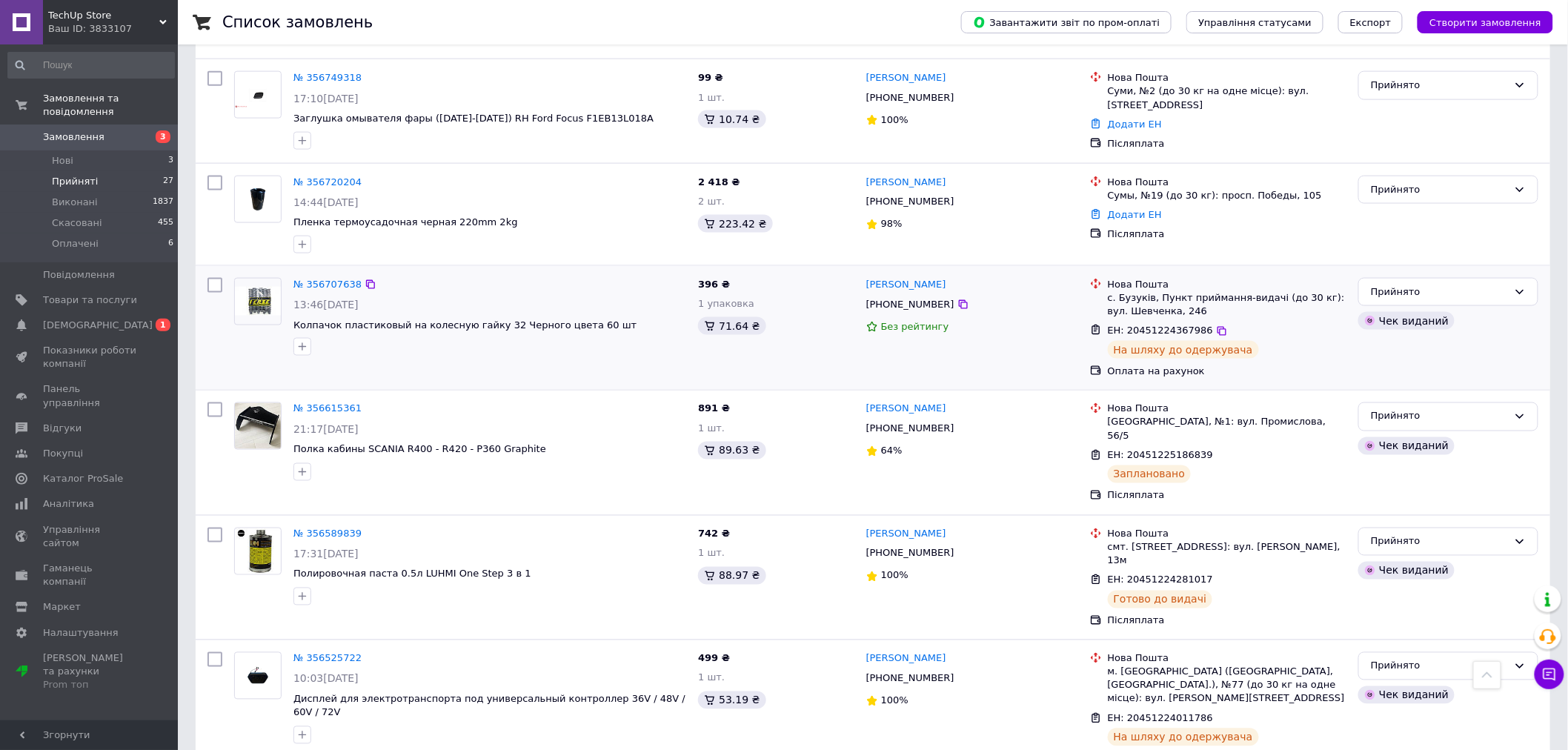
scroll to position [824, 0]
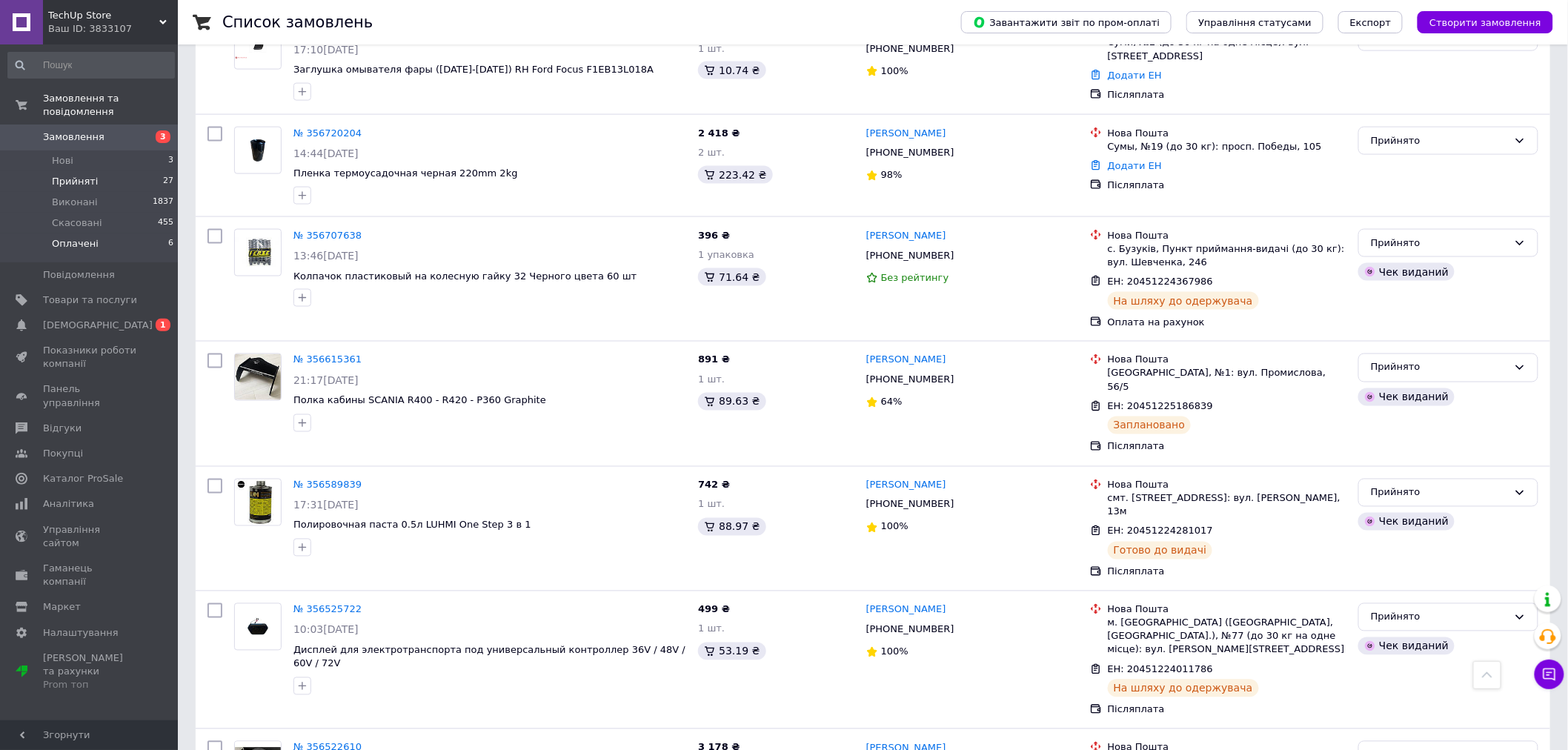
click at [70, 238] on span "Оплачені" at bounding box center [75, 245] width 47 height 14
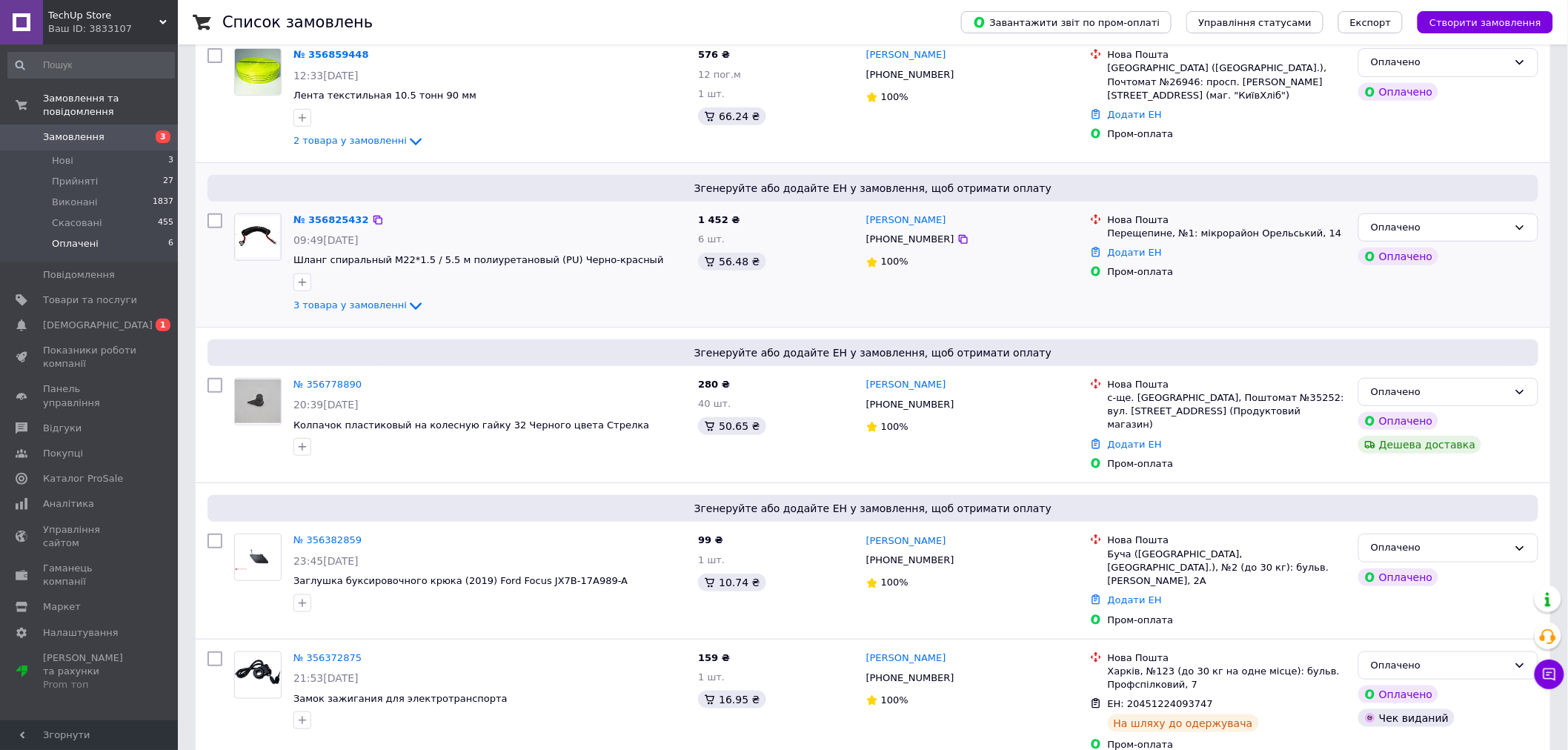
scroll to position [246, 0]
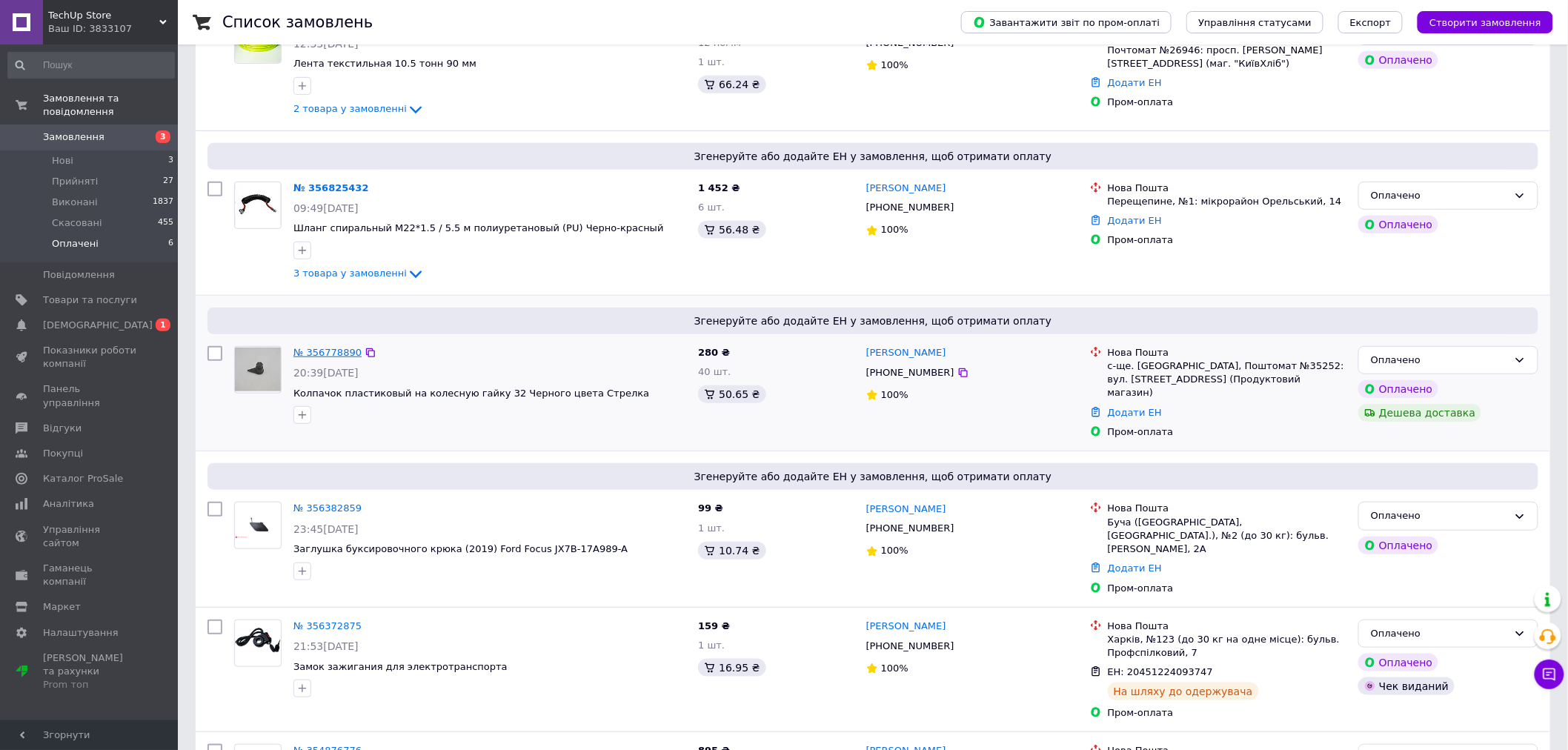
click at [326, 351] on link "№ 356778890" at bounding box center [328, 352] width 68 height 11
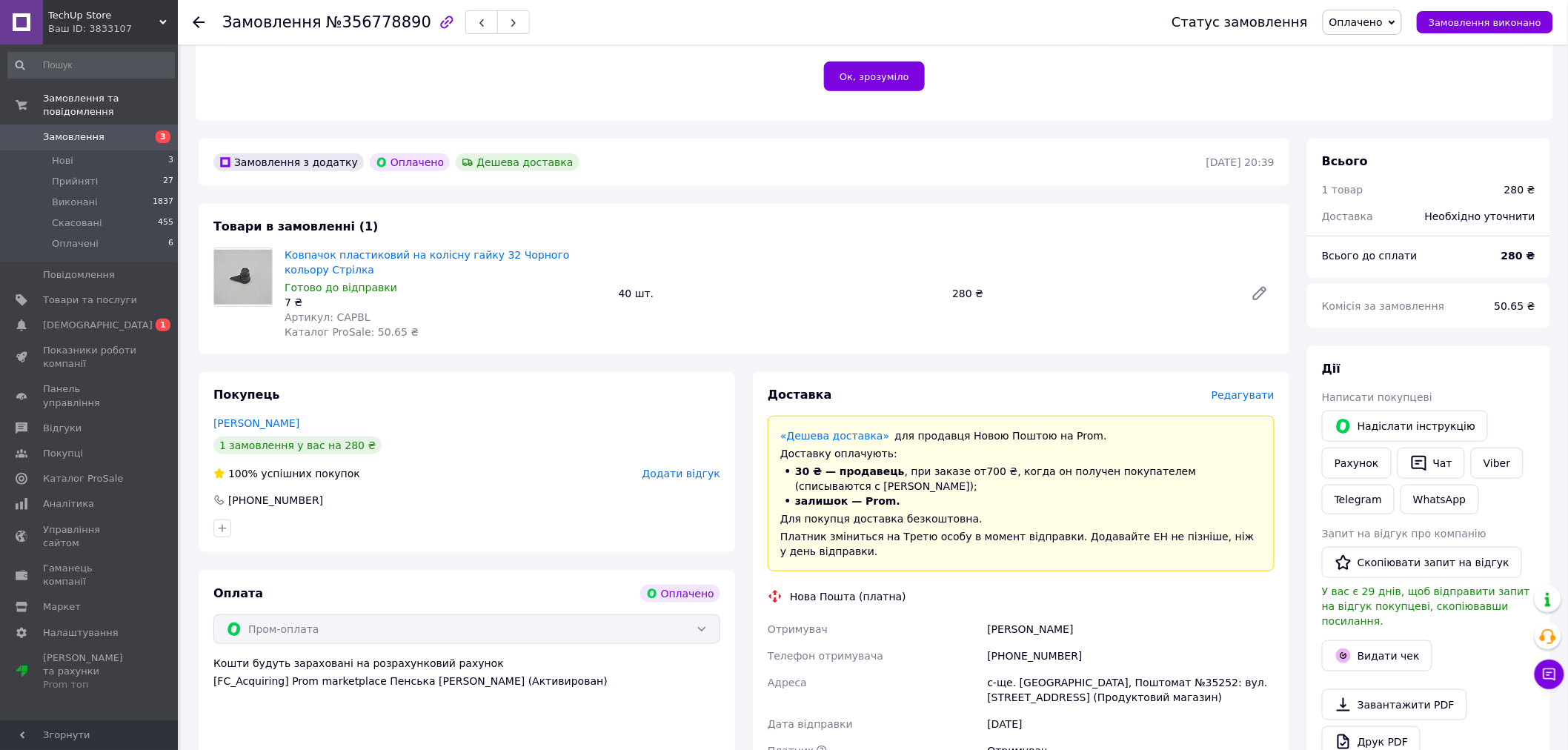
scroll to position [329, 0]
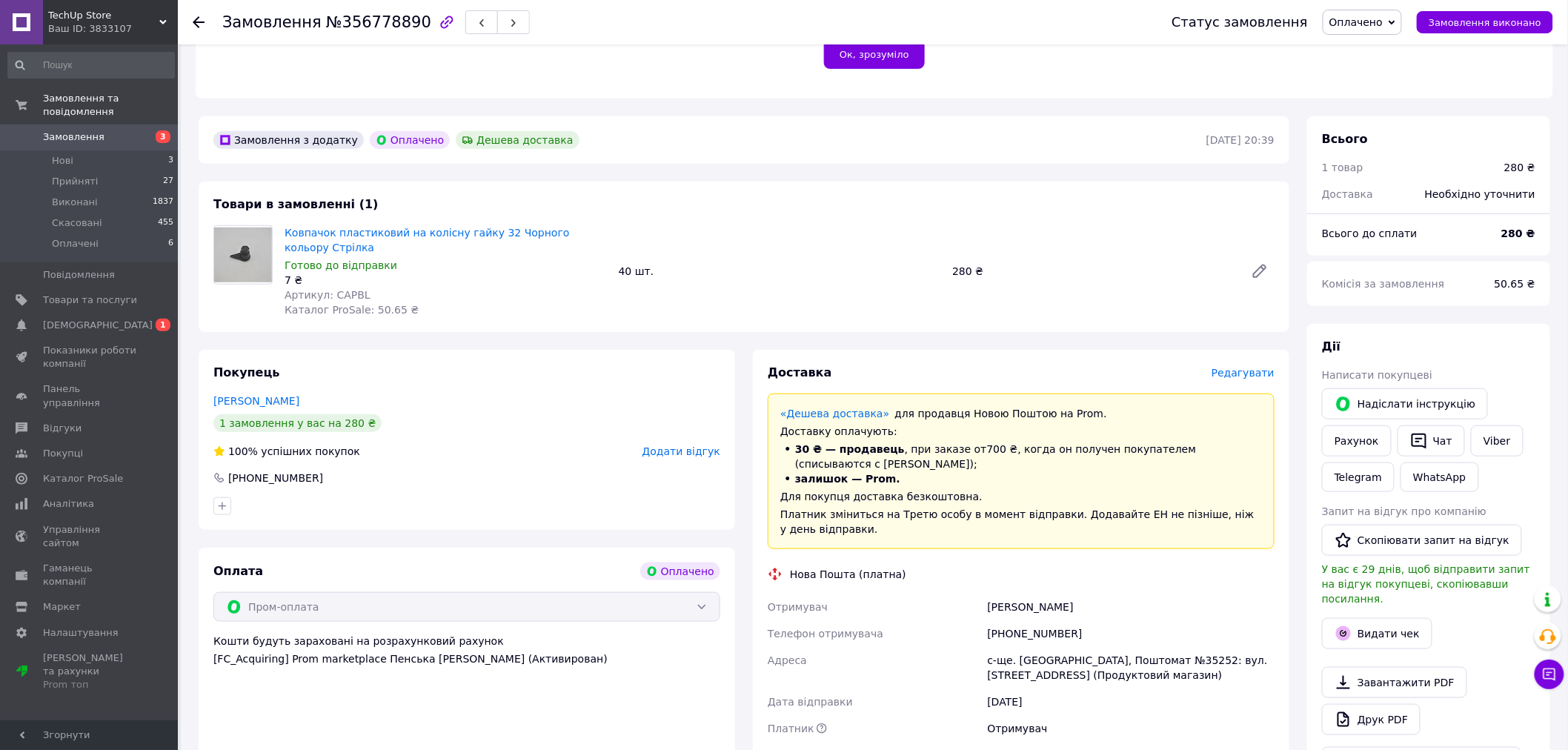
click at [1021, 621] on div "+380685061806" at bounding box center [1132, 635] width 293 height 27
click at [1030, 594] on div "Олефіренко Сергій" at bounding box center [1132, 607] width 293 height 27
click at [1065, 594] on div "Олефіренко Сергій" at bounding box center [1132, 607] width 293 height 27
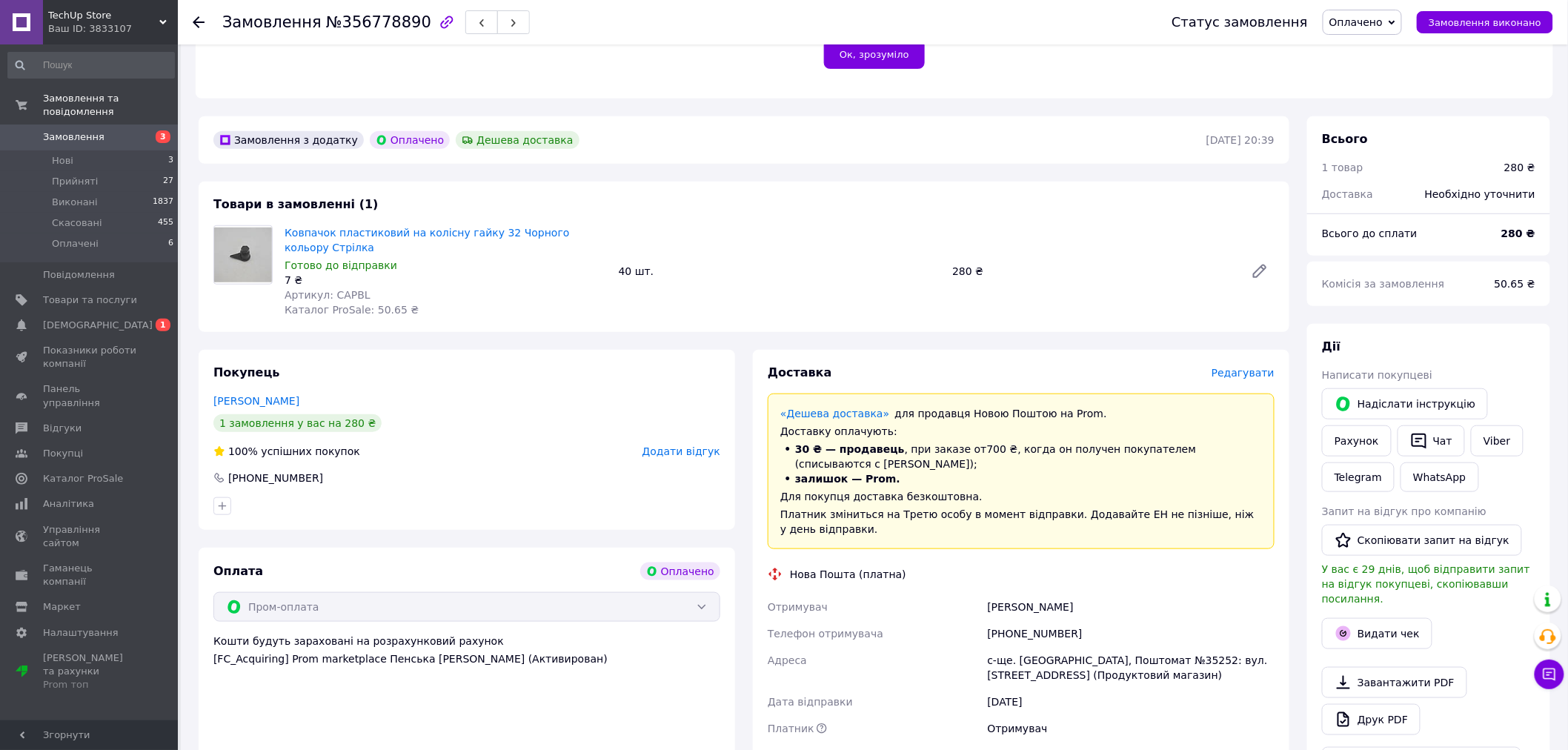
click at [1065, 594] on div "Олефіренко Сергій" at bounding box center [1132, 607] width 293 height 27
drag, startPoint x: 1019, startPoint y: 634, endPoint x: 1071, endPoint y: 631, distance: 52.1
click at [1071, 647] on div "с-ще. Зелений Бір, Поштомат №35252: вул. Освіти, 1 (Продуктовий магазин)" at bounding box center [1132, 668] width 293 height 42
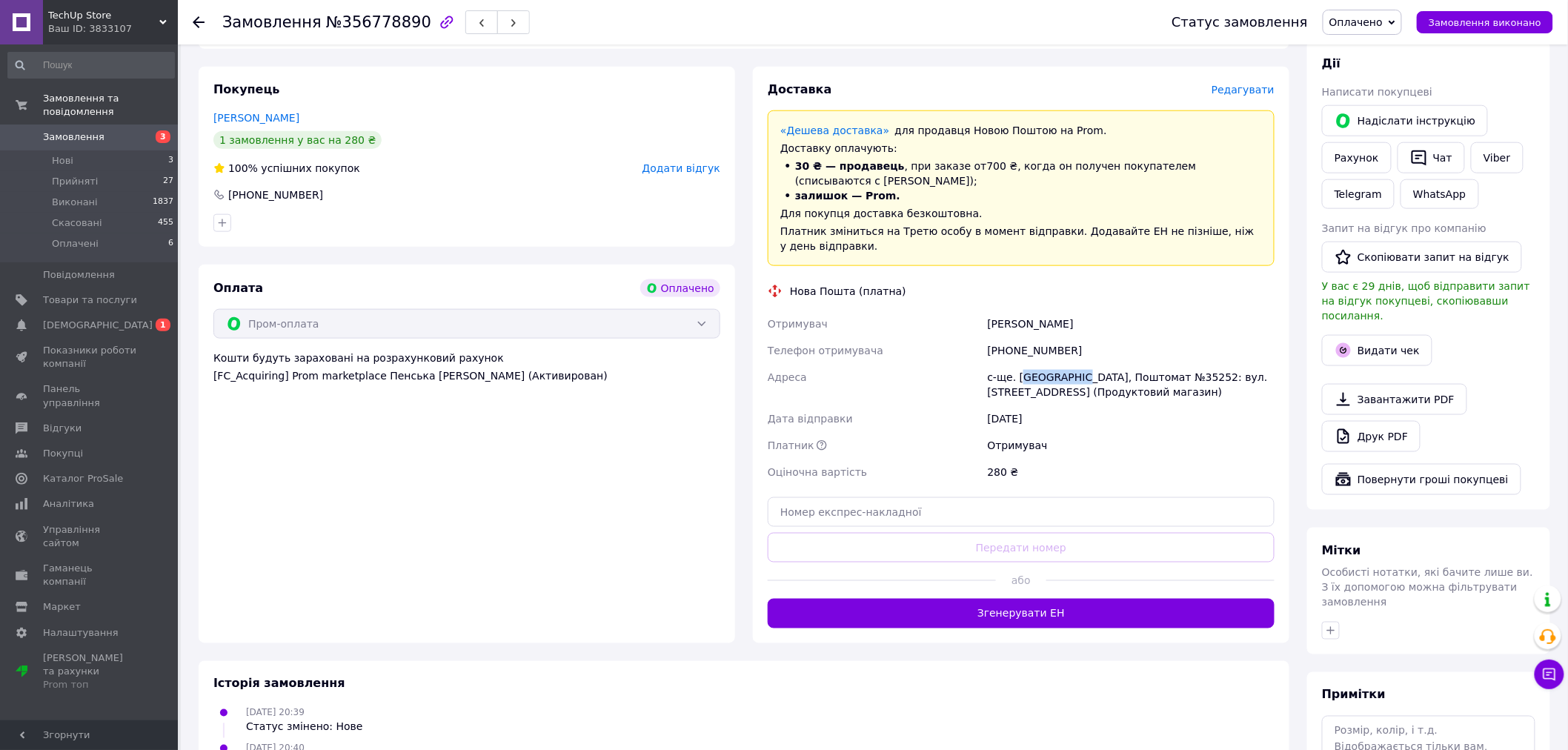
scroll to position [659, 0]
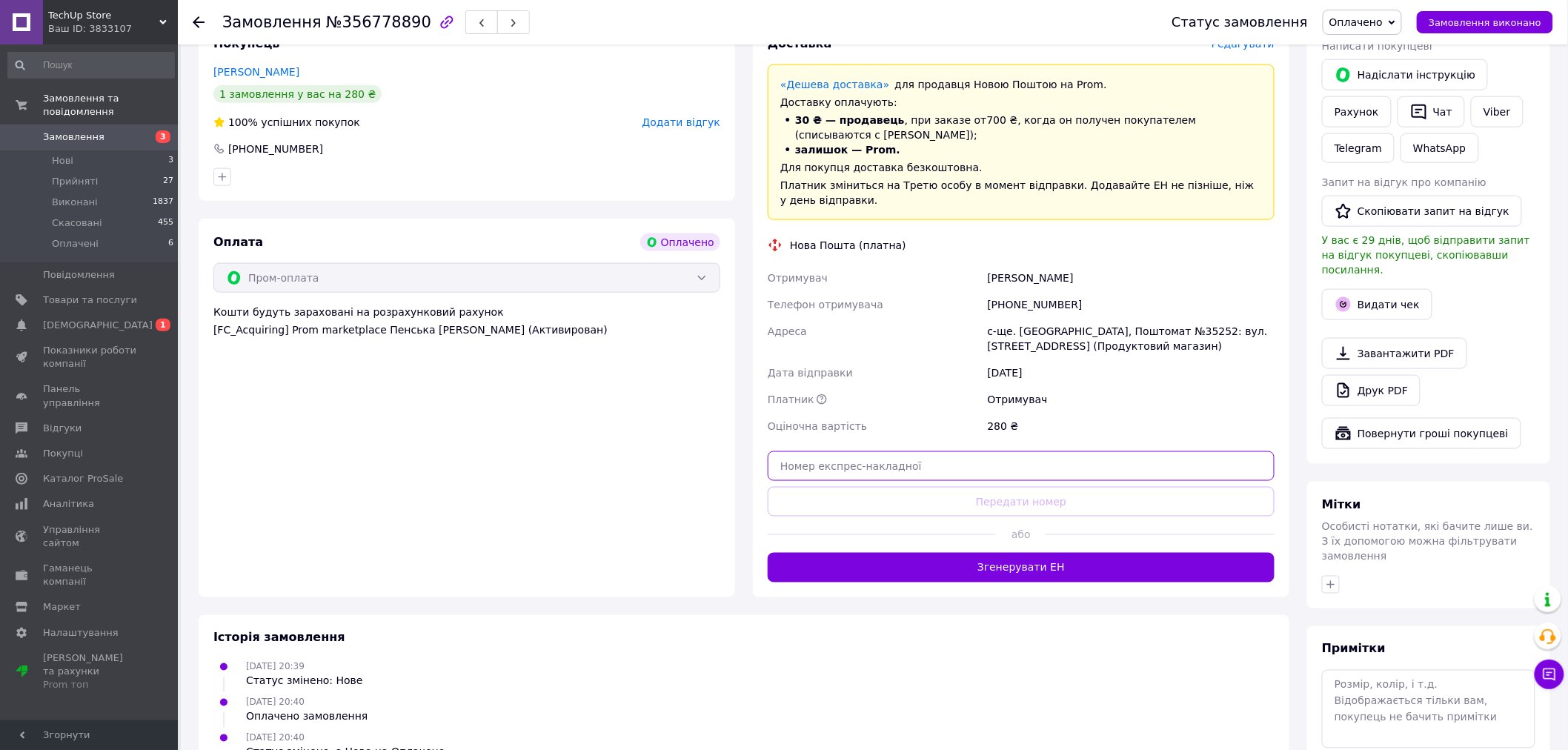
click at [1006, 451] on input "text" at bounding box center [1021, 466] width 507 height 30
paste input "20451225211920"
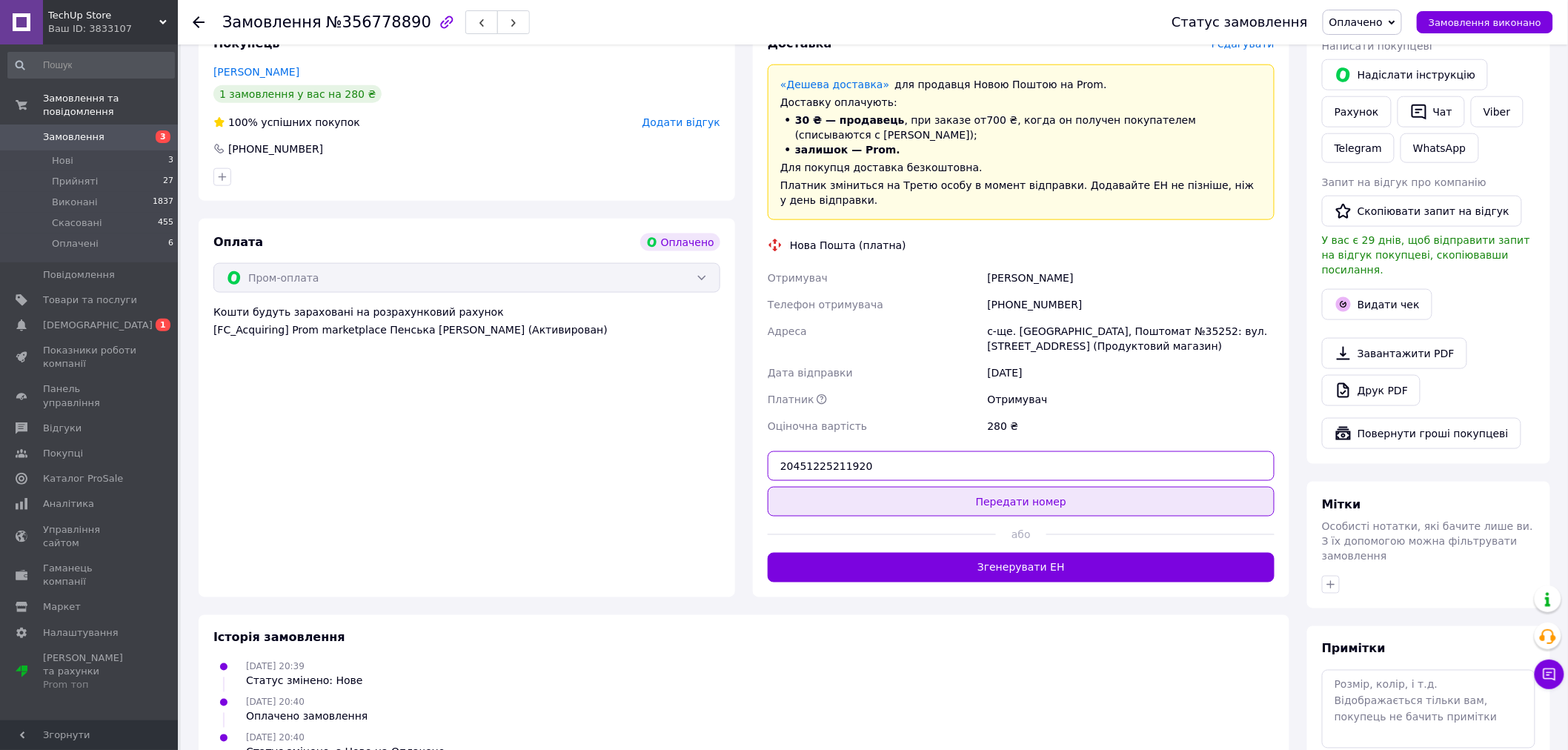
type input "20451225211920"
click at [1015, 487] on button "Передати номер" at bounding box center [1021, 502] width 507 height 30
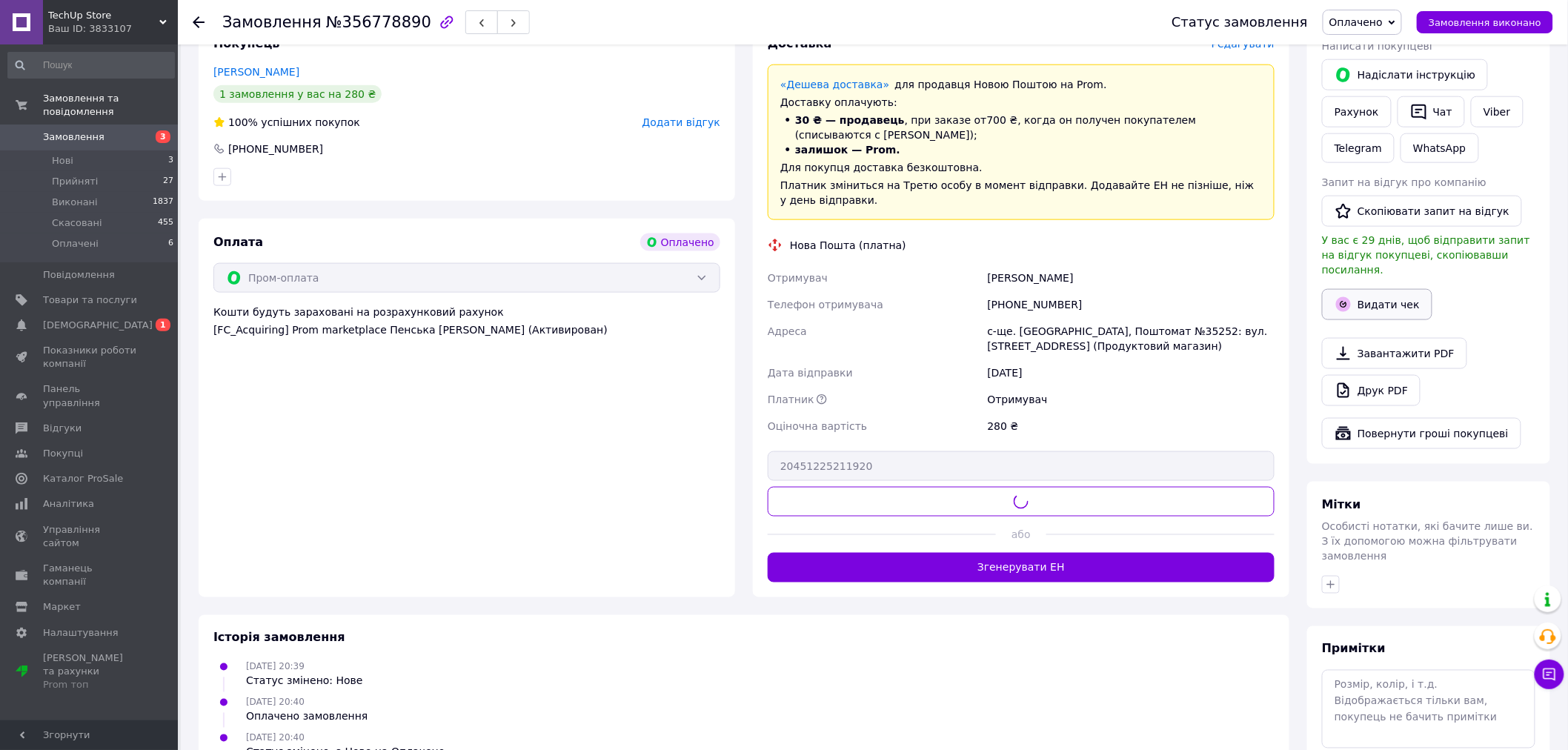
click at [1369, 289] on button "Видати чек" at bounding box center [1377, 305] width 111 height 31
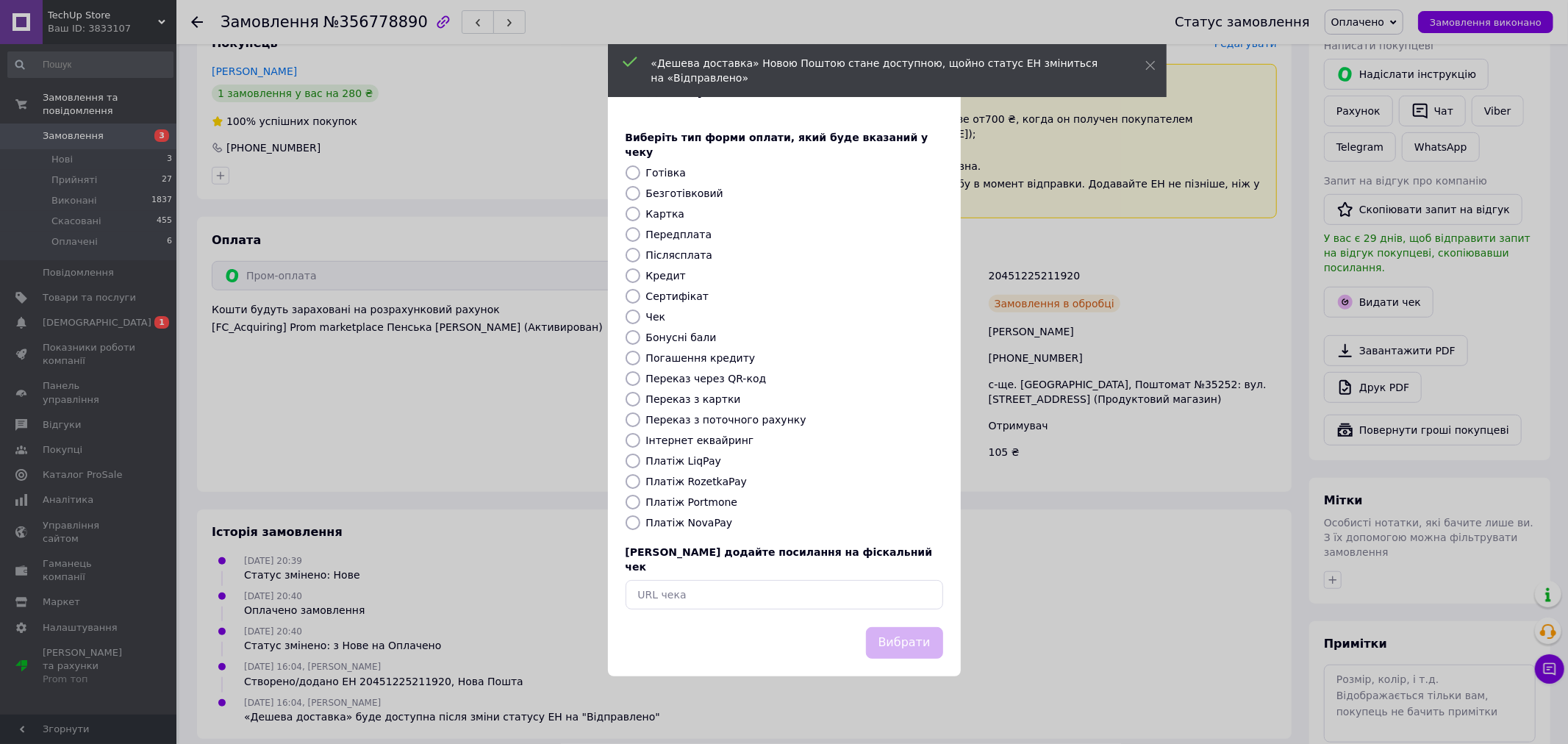
click at [636, 479] on input "Платіж RozetkaPay" at bounding box center [632, 481] width 14 height 14
radio input "true"
click at [896, 628] on button "Вибрати" at bounding box center [904, 643] width 77 height 32
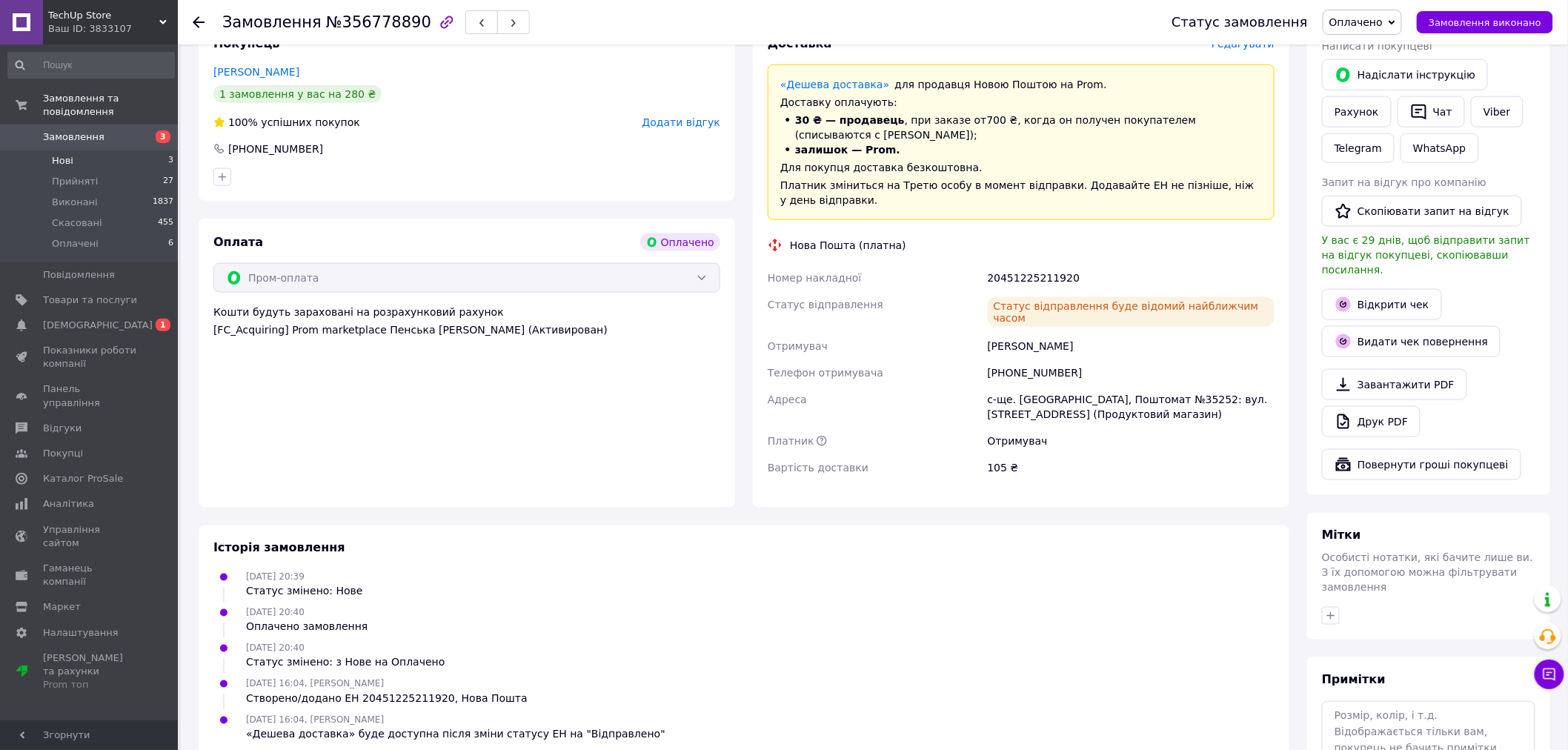
click at [79, 150] on li "Нові 3" at bounding box center [91, 160] width 182 height 20
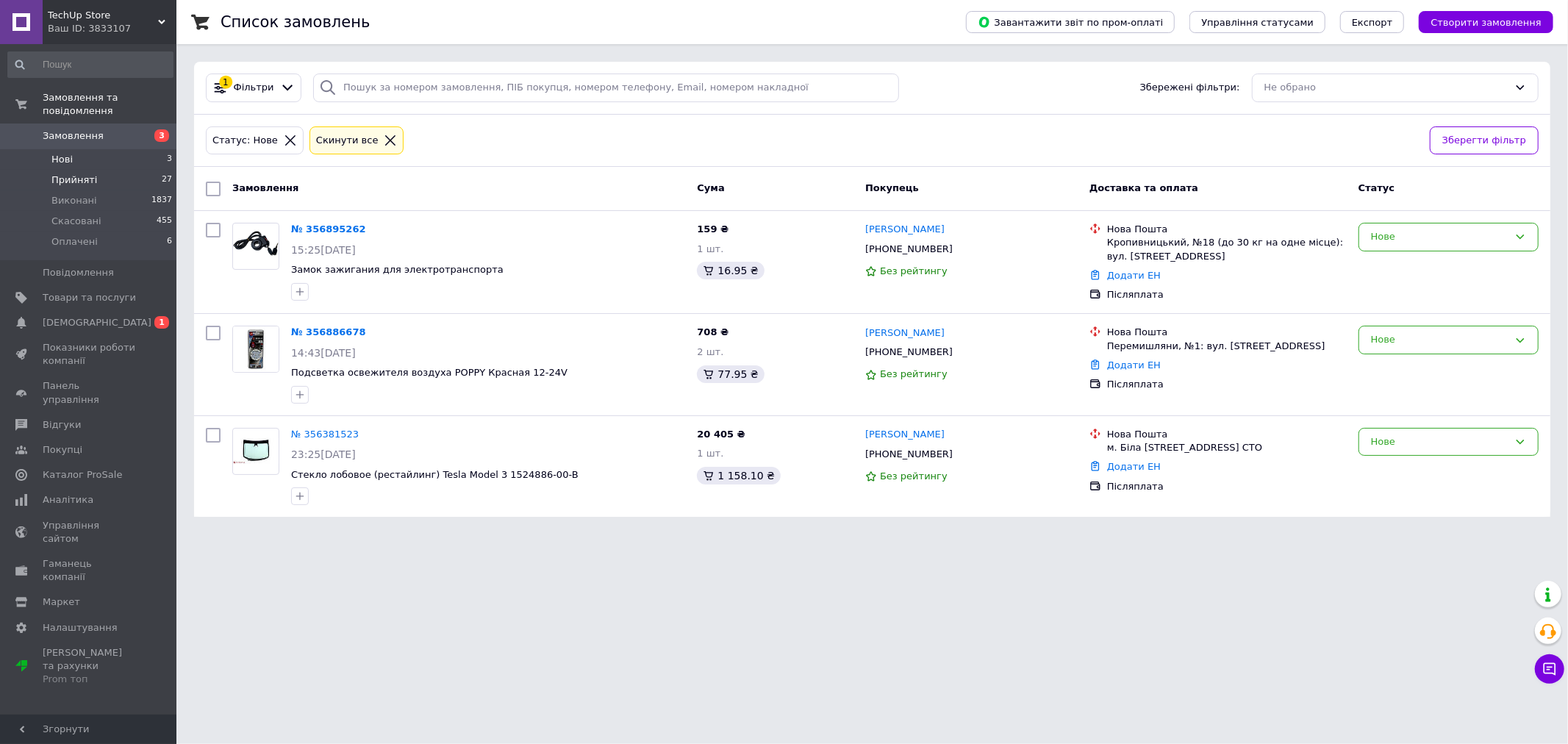
click at [98, 170] on li "Прийняті 27" at bounding box center [90, 180] width 181 height 20
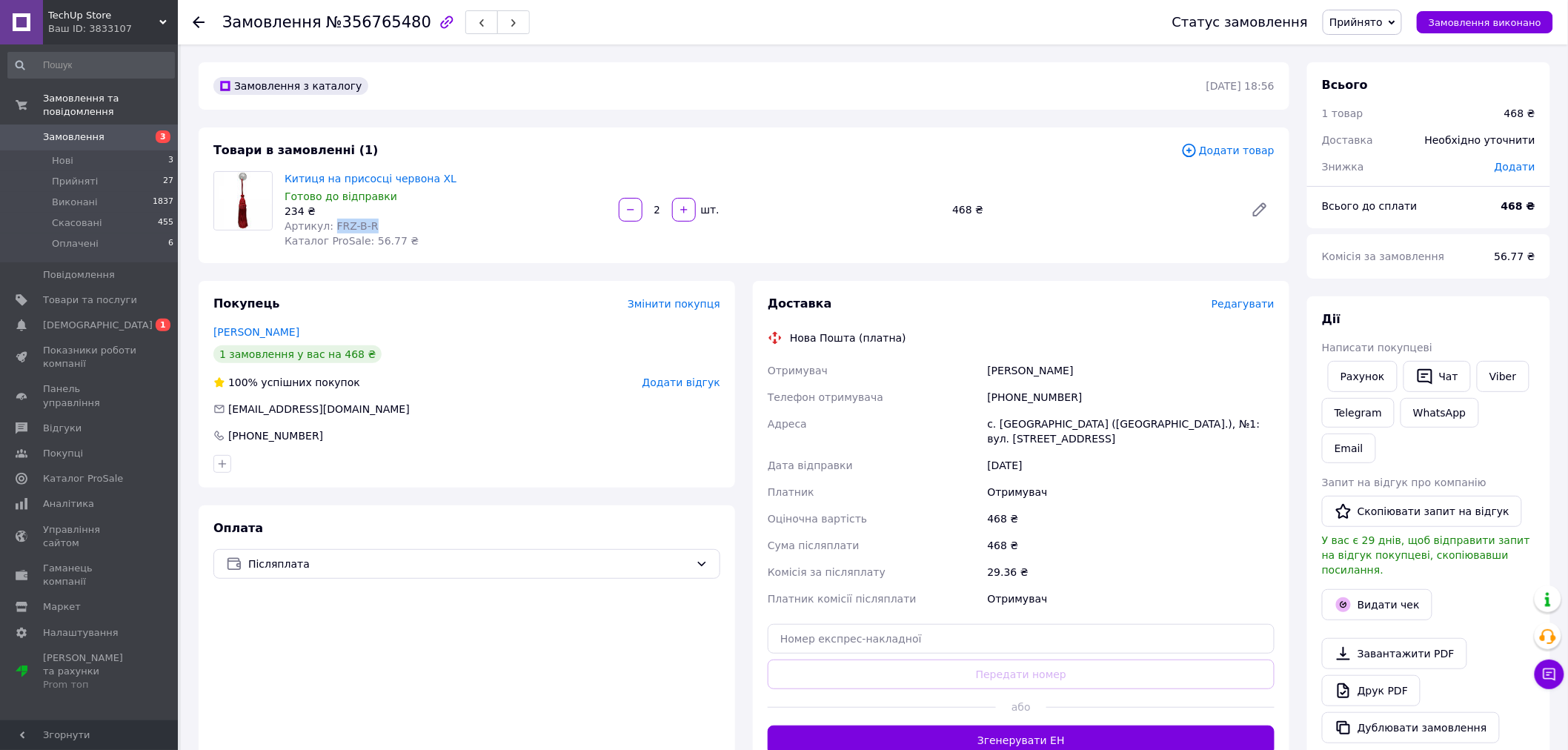
drag, startPoint x: 329, startPoint y: 231, endPoint x: 366, endPoint y: 230, distance: 37.0
click at [366, 230] on span "Артикул: FRZ-B-R" at bounding box center [331, 226] width 94 height 12
click at [504, 221] on div "Артикул: FRZ-B-R" at bounding box center [445, 225] width 322 height 15
click at [1036, 402] on div "[PHONE_NUMBER]" at bounding box center [1132, 398] width 293 height 27
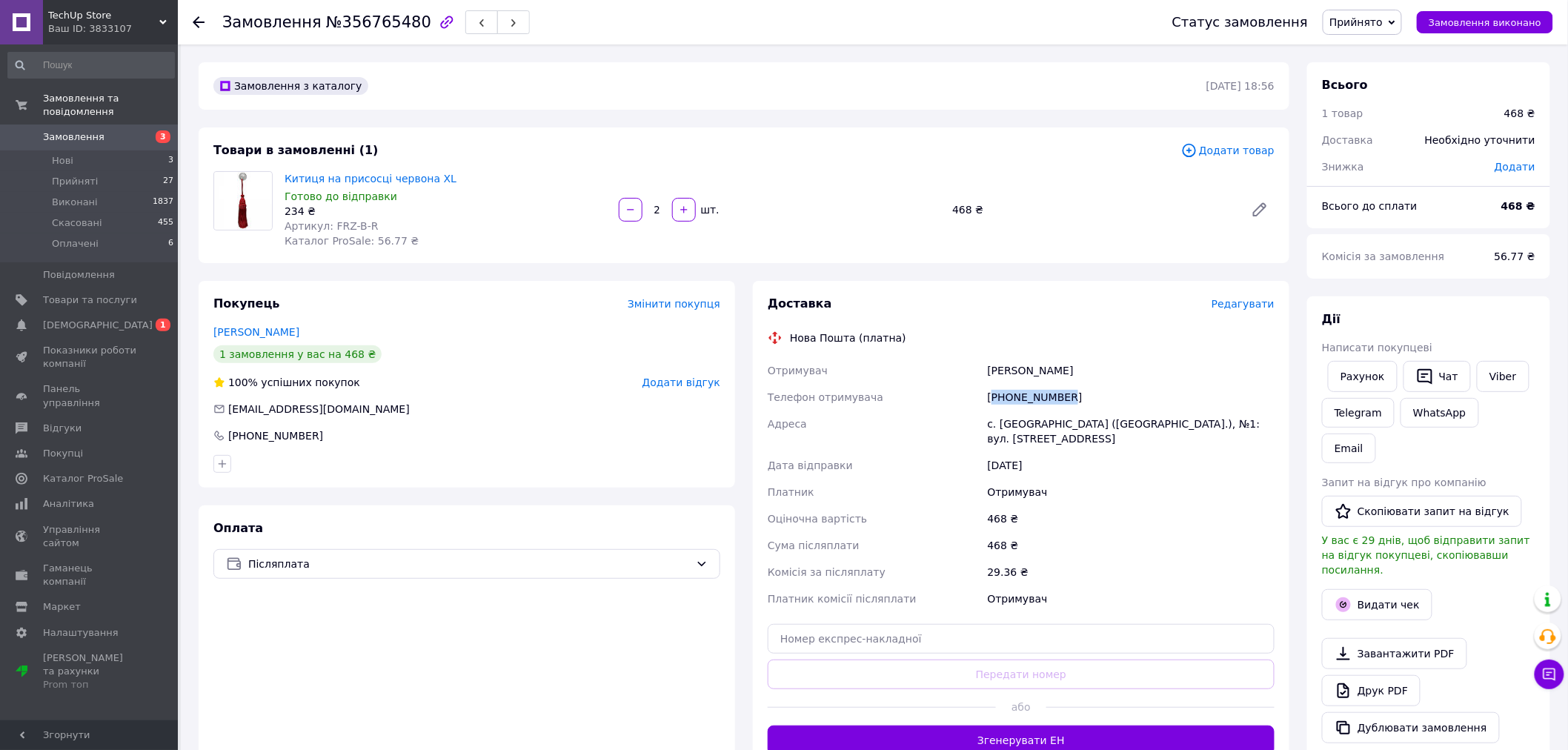
copy div "380681979851"
click at [1023, 395] on div "[PHONE_NUMBER]" at bounding box center [1132, 398] width 293 height 27
click at [1008, 373] on div "[PERSON_NAME]" at bounding box center [1132, 371] width 293 height 27
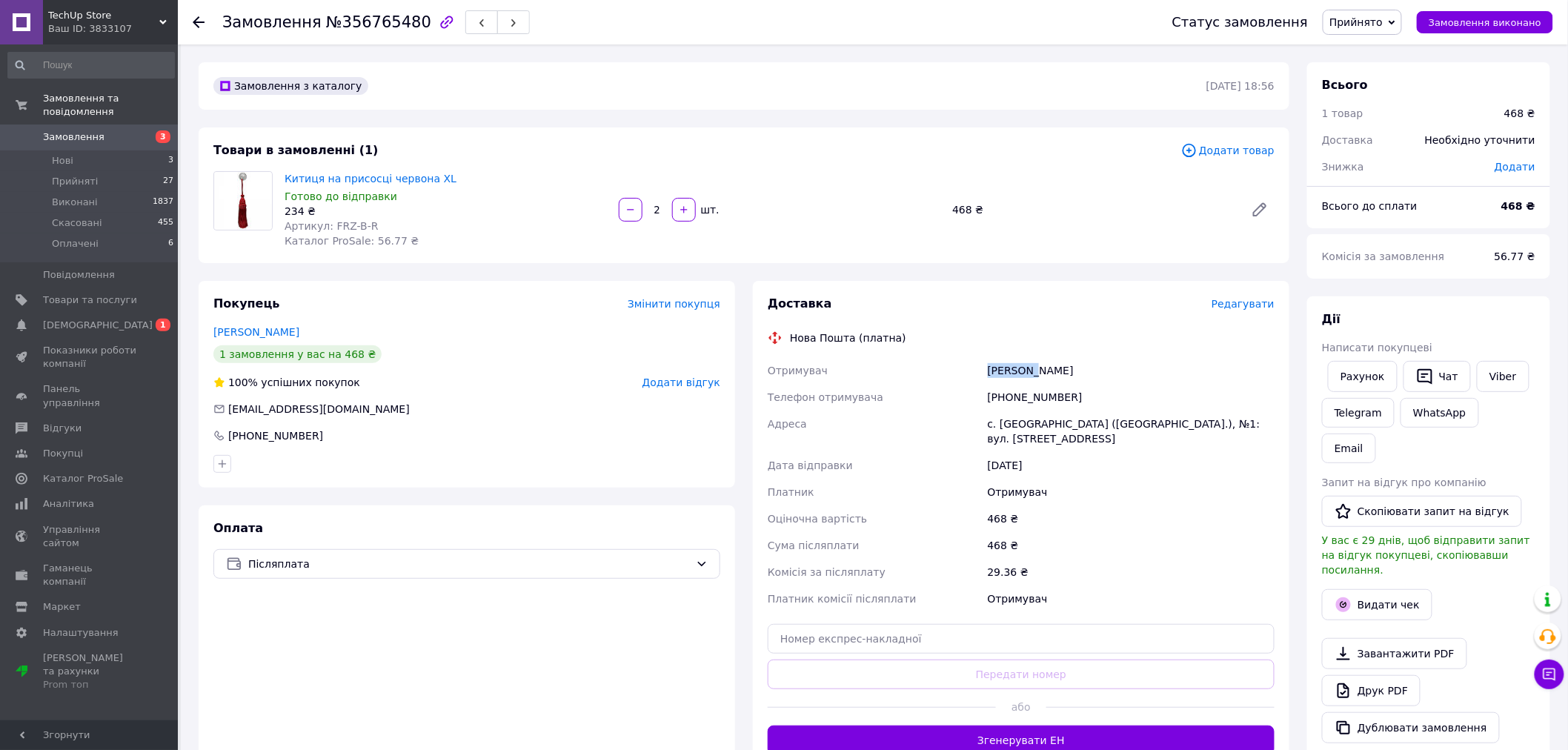
copy div "[PERSON_NAME]"
click at [1057, 373] on div "[PERSON_NAME]" at bounding box center [1132, 371] width 293 height 27
copy div "[PERSON_NAME]"
click at [1032, 421] on div "с. [GEOGRAPHIC_DATA] ([GEOGRAPHIC_DATA].), №1: вул. [STREET_ADDRESS]" at bounding box center [1132, 431] width 293 height 42
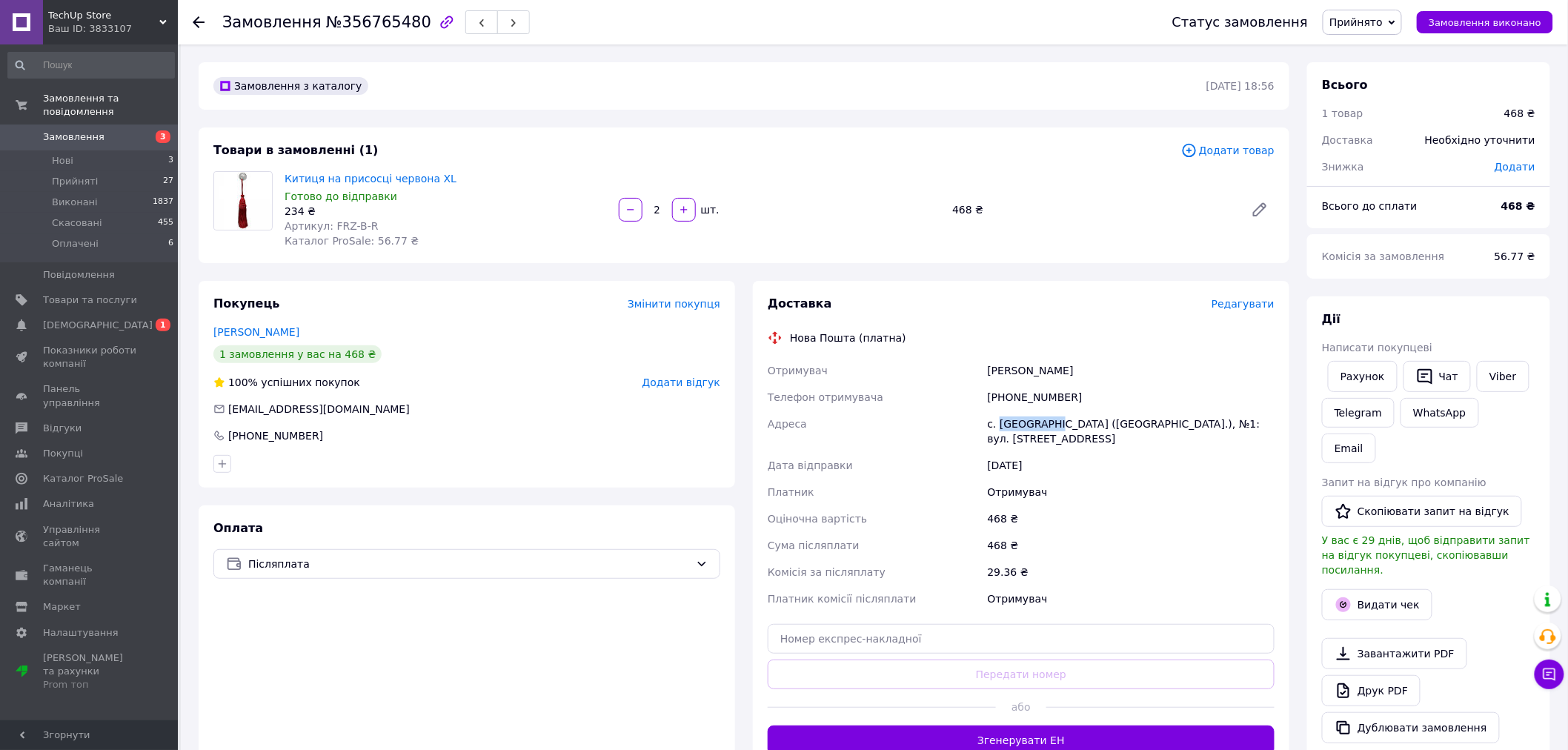
click at [1032, 421] on div "с. [GEOGRAPHIC_DATA] ([GEOGRAPHIC_DATA].), №1: вул. [STREET_ADDRESS]" at bounding box center [1132, 431] width 293 height 42
copy div "Мишковичі"
drag, startPoint x: 930, startPoint y: 643, endPoint x: 946, endPoint y: 675, distance: 35.8
click at [930, 643] on input "text" at bounding box center [1021, 639] width 507 height 30
paste input "20451225206222"
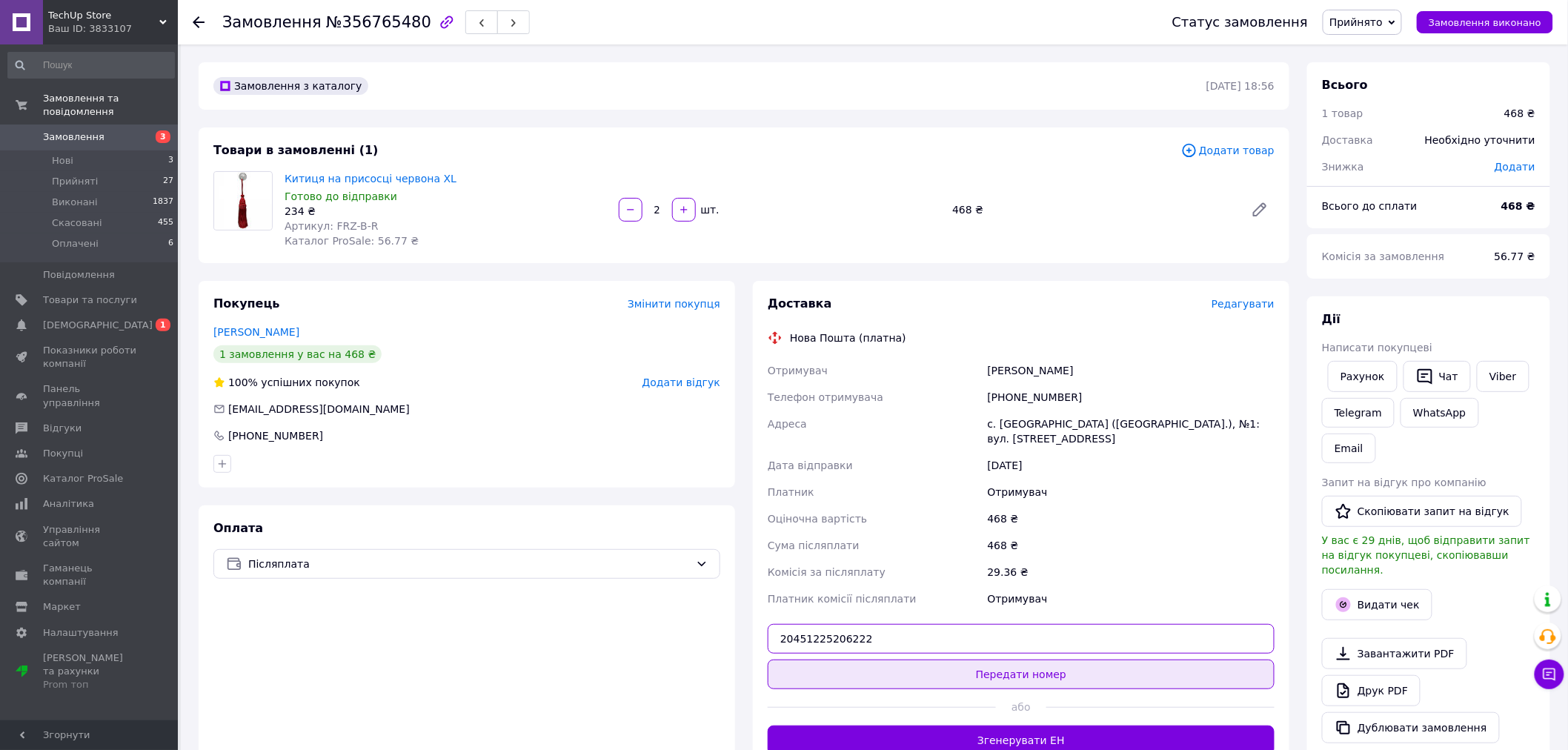
type input "20451225206222"
click at [949, 676] on button "Передати номер" at bounding box center [1021, 674] width 507 height 30
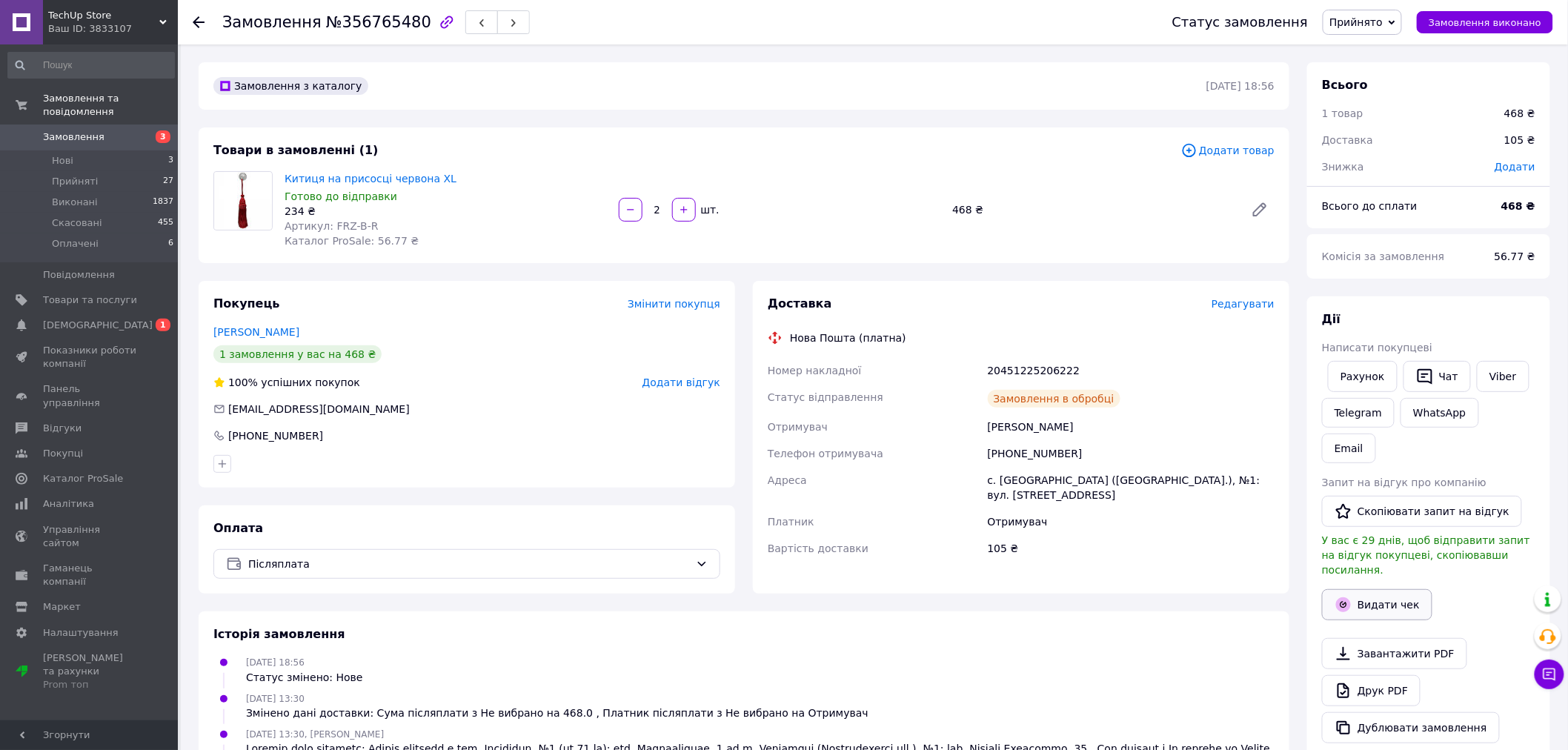
click at [1365, 590] on button "Видати чек" at bounding box center [1377, 605] width 111 height 31
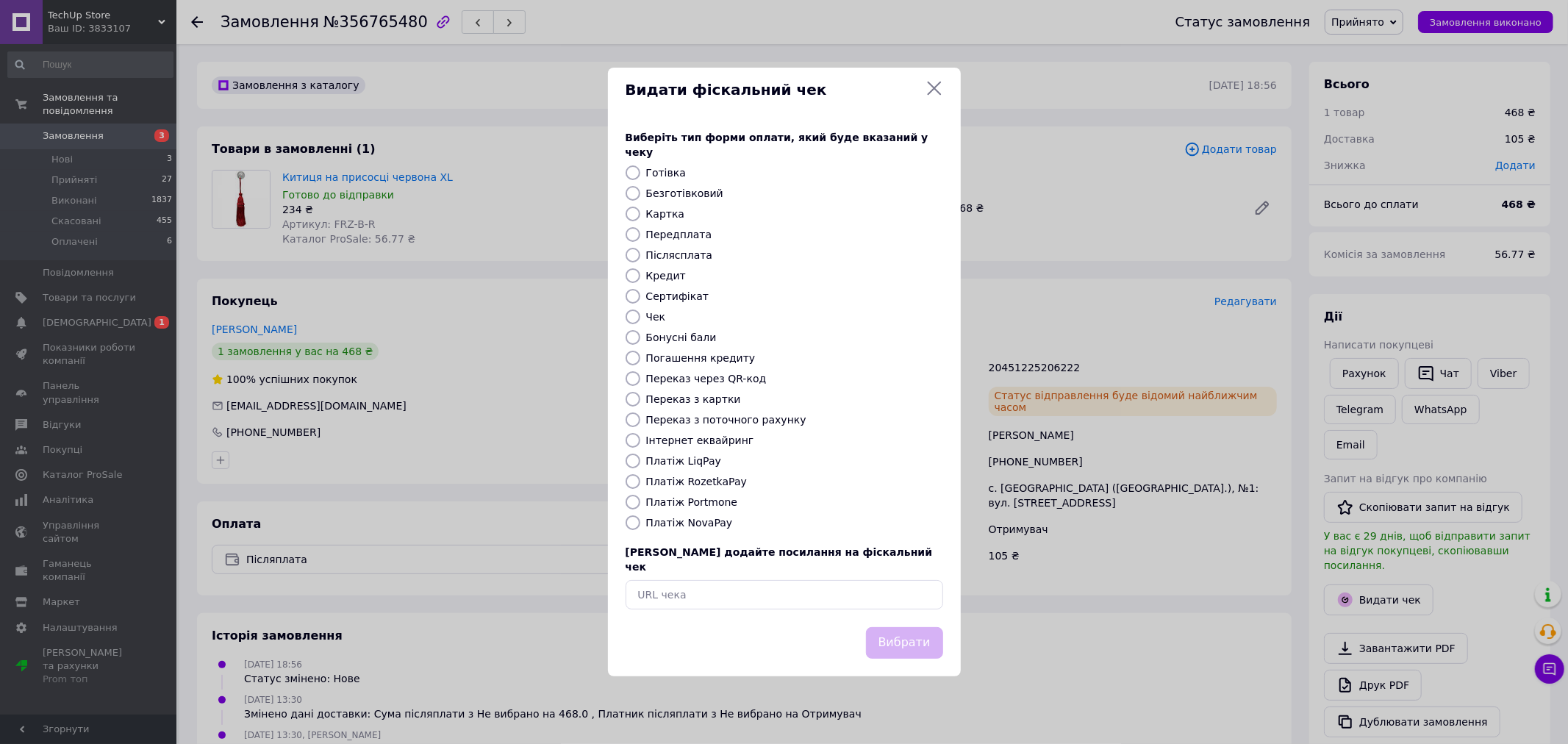
click at [634, 256] on input "Післясплата" at bounding box center [632, 255] width 14 height 14
radio input "true"
click at [937, 628] on button "Вибрати" at bounding box center [904, 643] width 77 height 32
